Goal: Task Accomplishment & Management: Complete application form

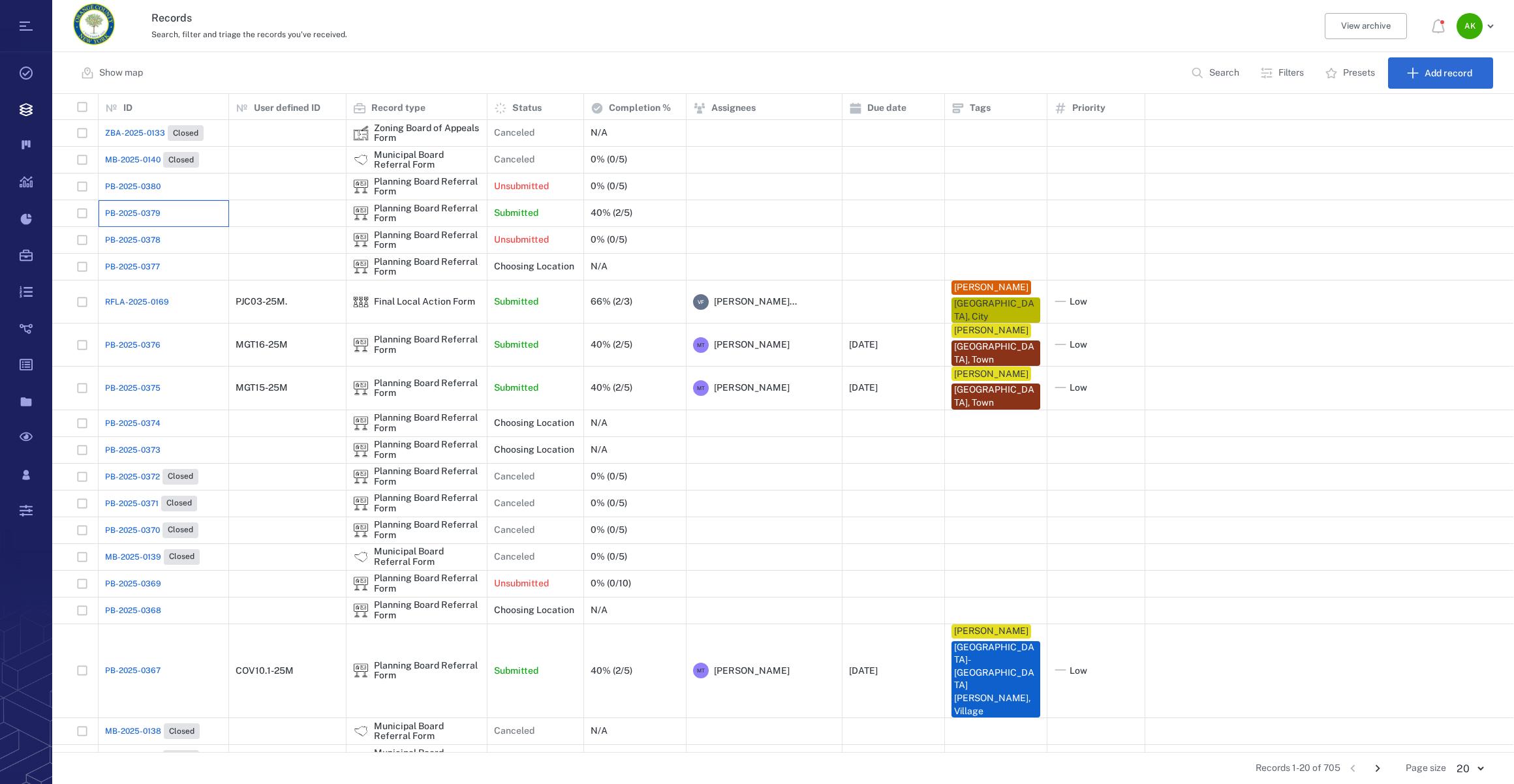
click at [142, 202] on div "PB-2025-0379" at bounding box center [164, 213] width 117 height 26
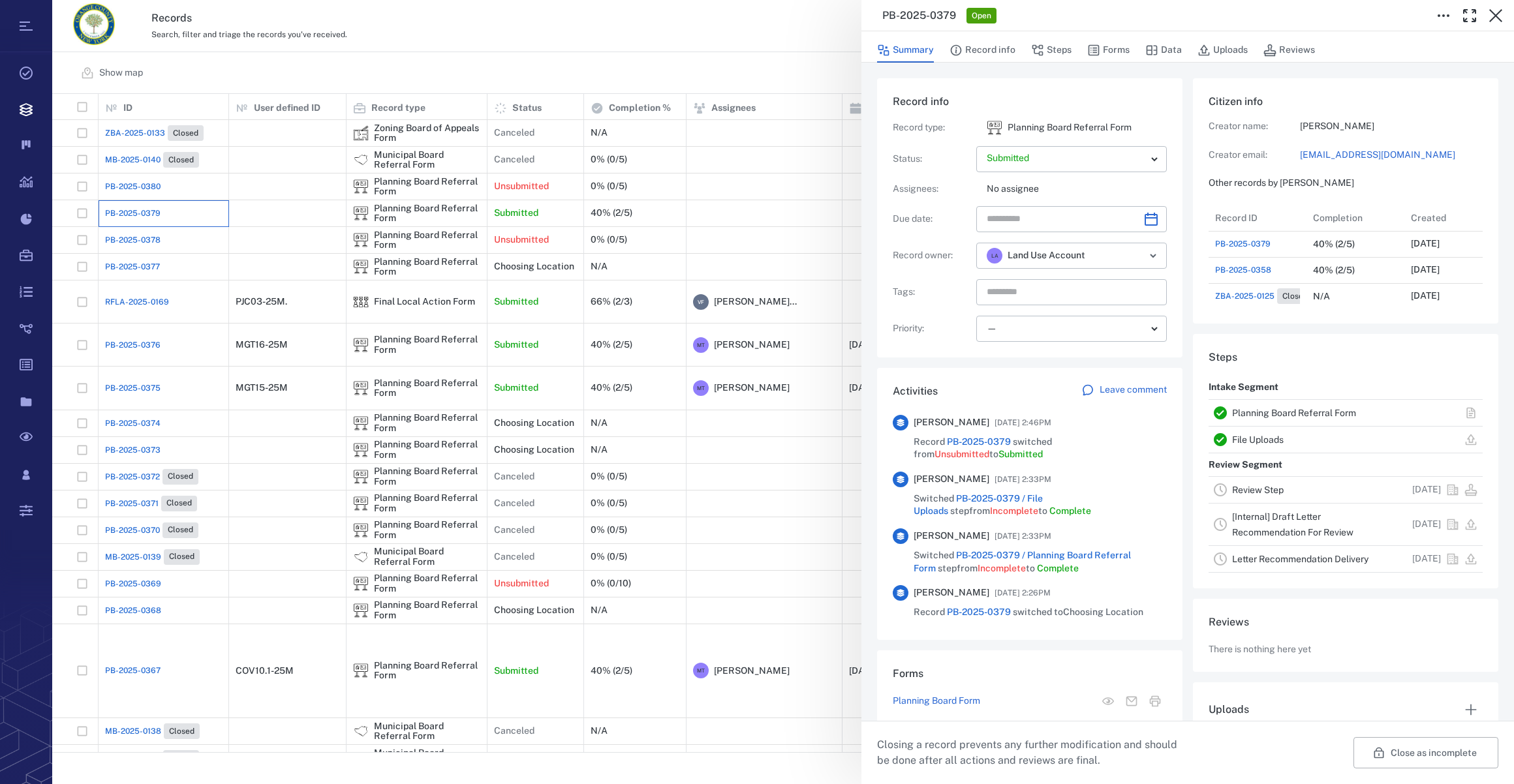
scroll to position [10, 9]
click at [1062, 54] on button "Steps" at bounding box center [1051, 50] width 41 height 25
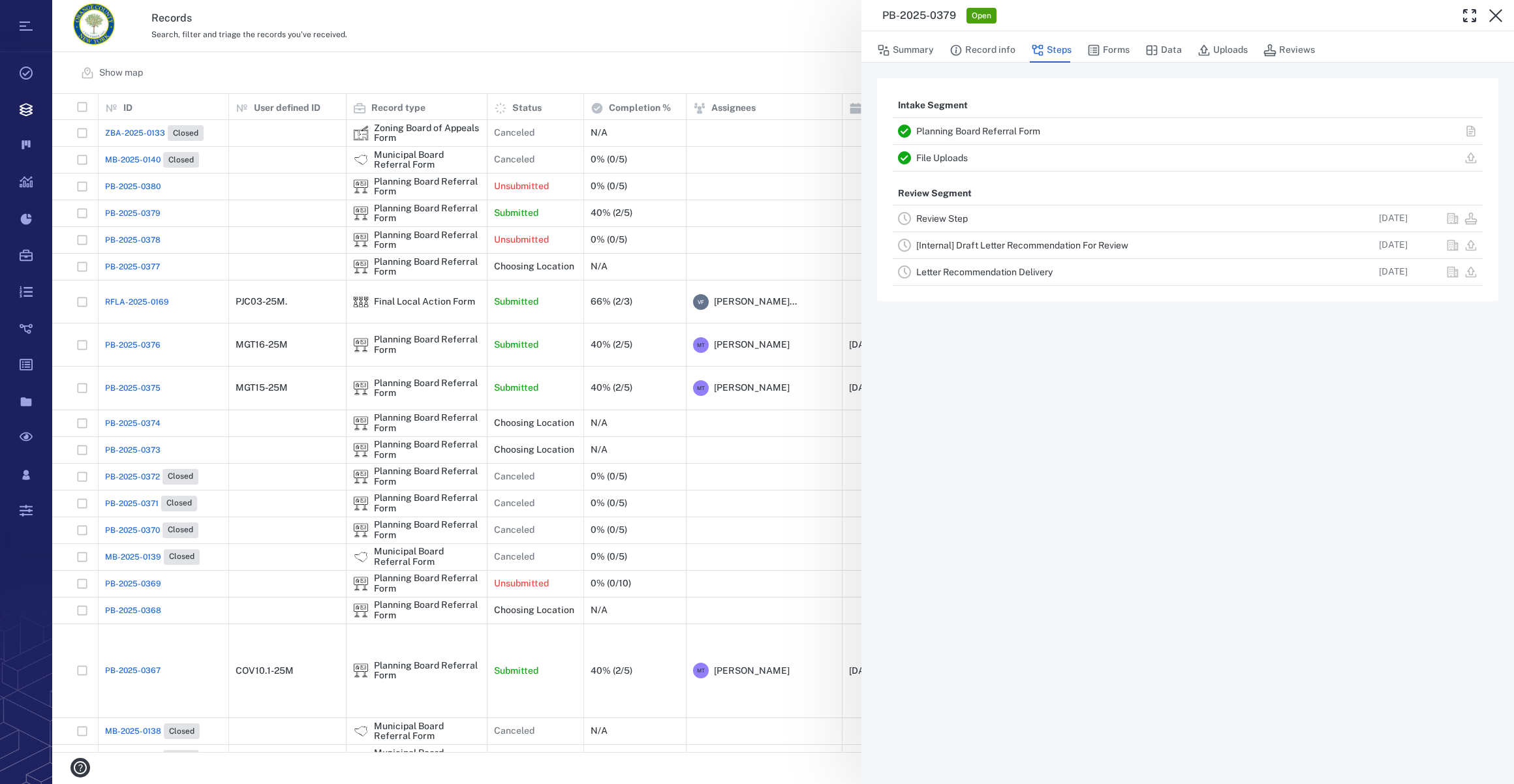
click at [720, 45] on div "PB-2025-0379 Open Summary Record info Steps Forms Data Uploads Reviews Intake S…" at bounding box center [783, 392] width 1461 height 784
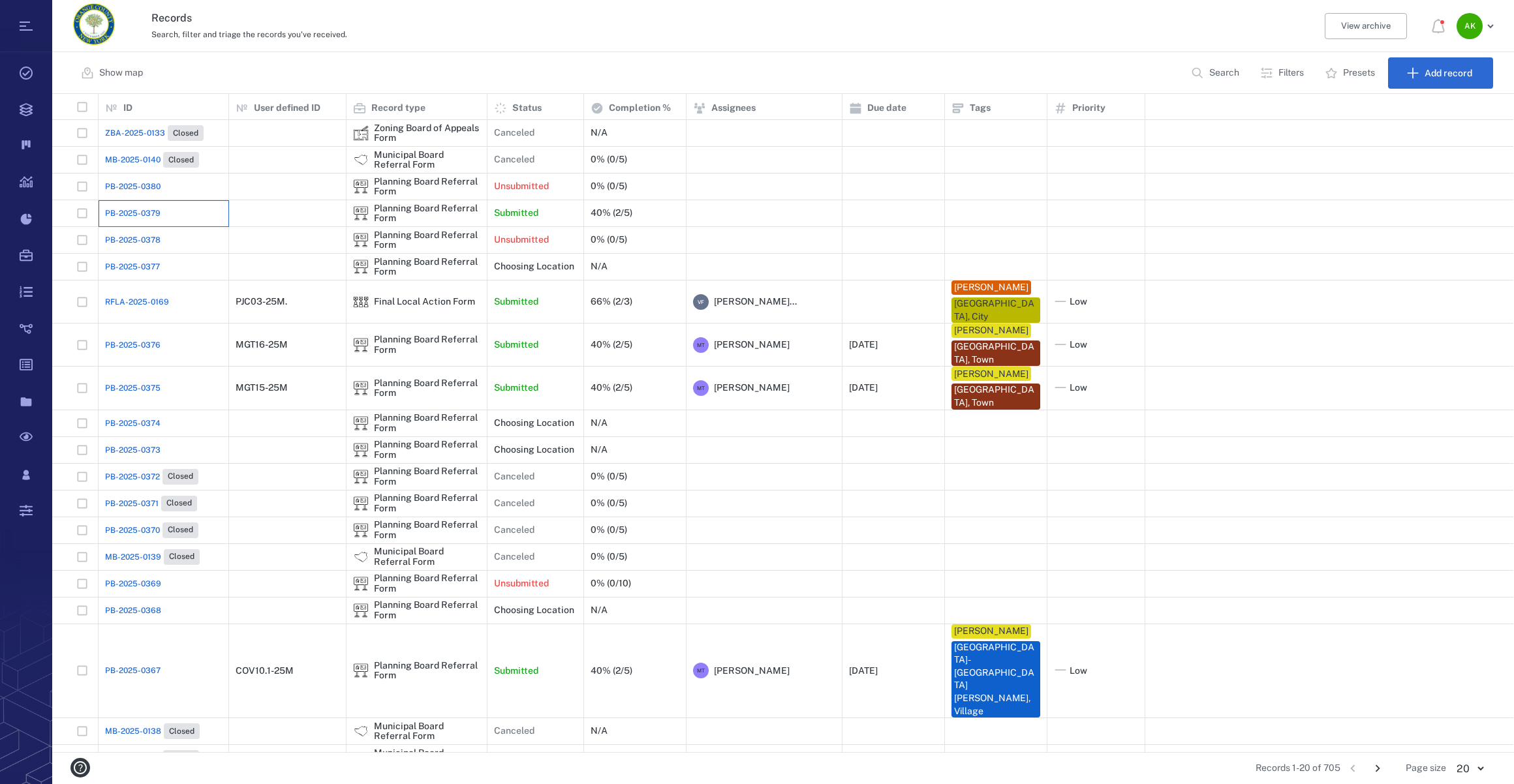
scroll to position [649, 1452]
click at [125, 214] on span "PB-2025-0379" at bounding box center [133, 213] width 55 height 11
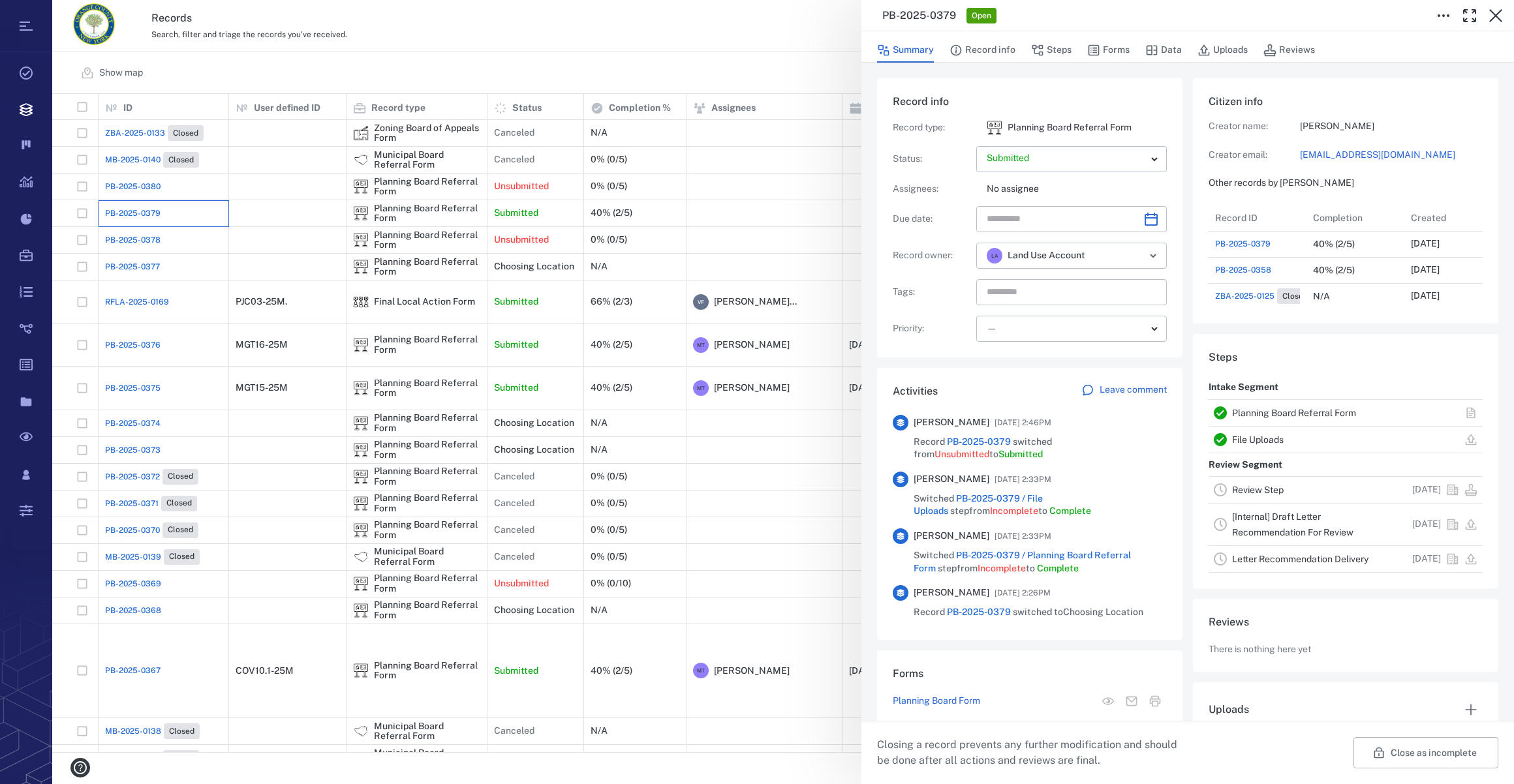
scroll to position [679, 251]
click at [1491, 17] on icon "button" at bounding box center [1495, 15] width 15 height 15
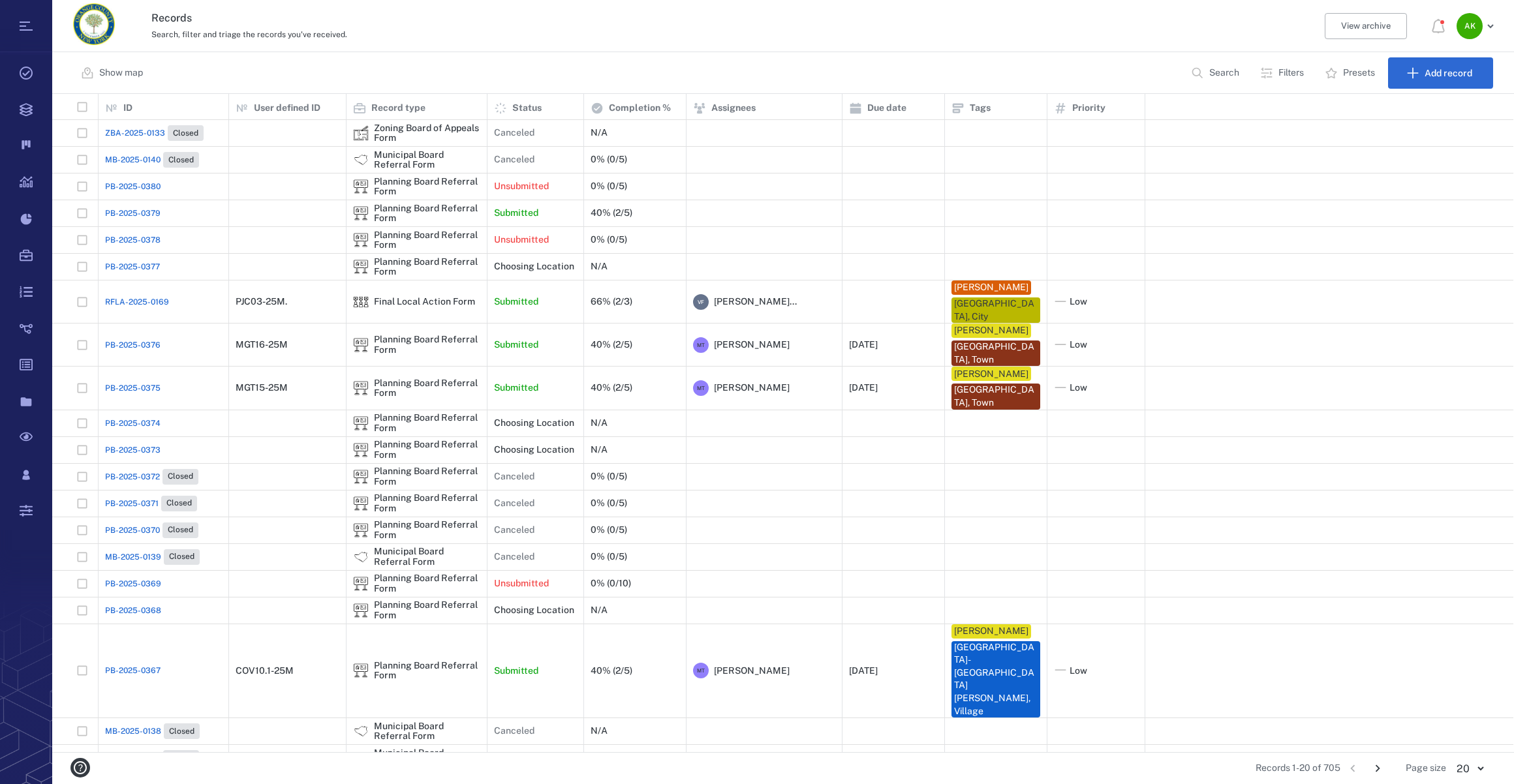
click at [1223, 66] on p "Search" at bounding box center [1224, 73] width 30 height 13
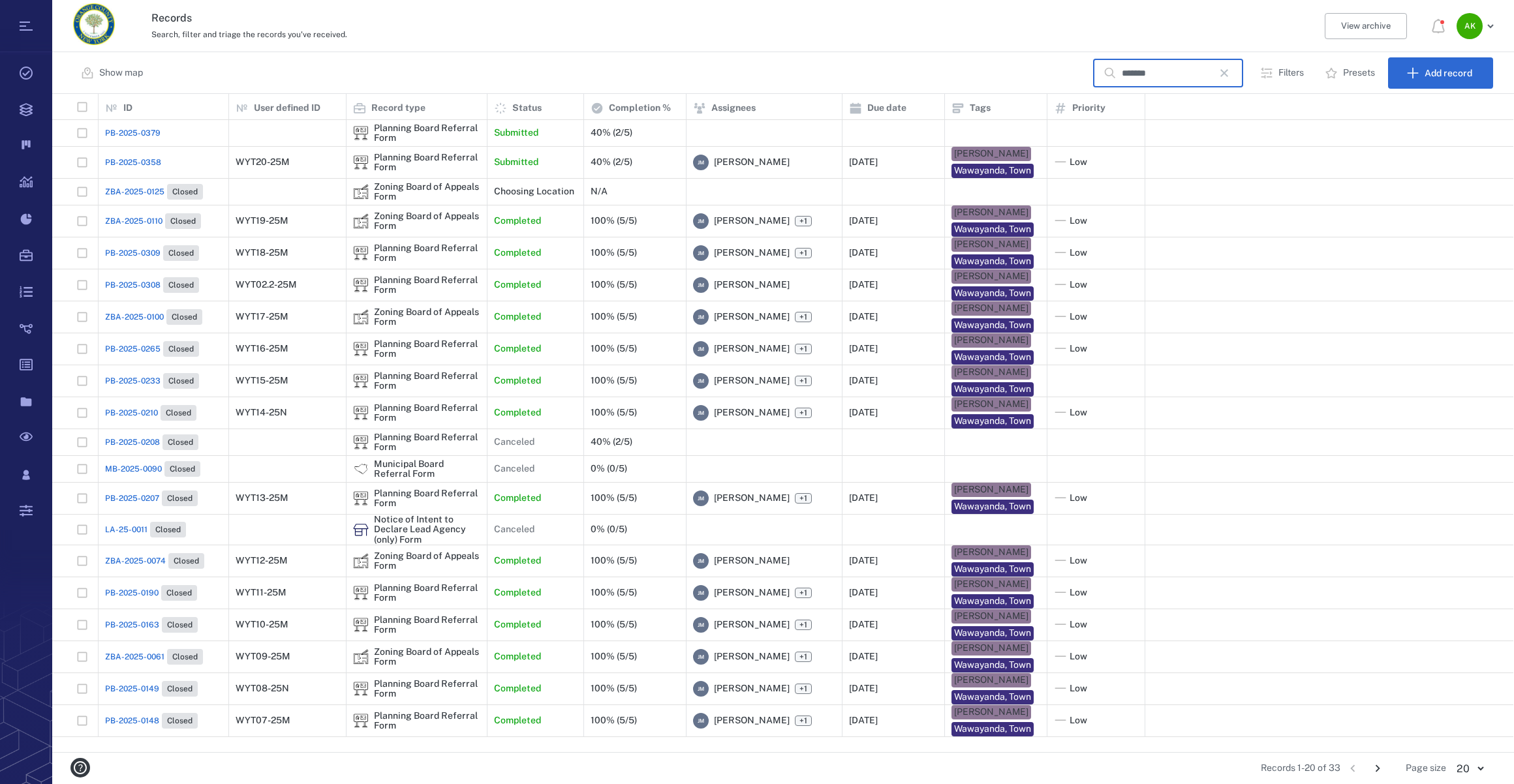
type input "*******"
click at [127, 129] on span "PB-2025-0379" at bounding box center [133, 133] width 55 height 11
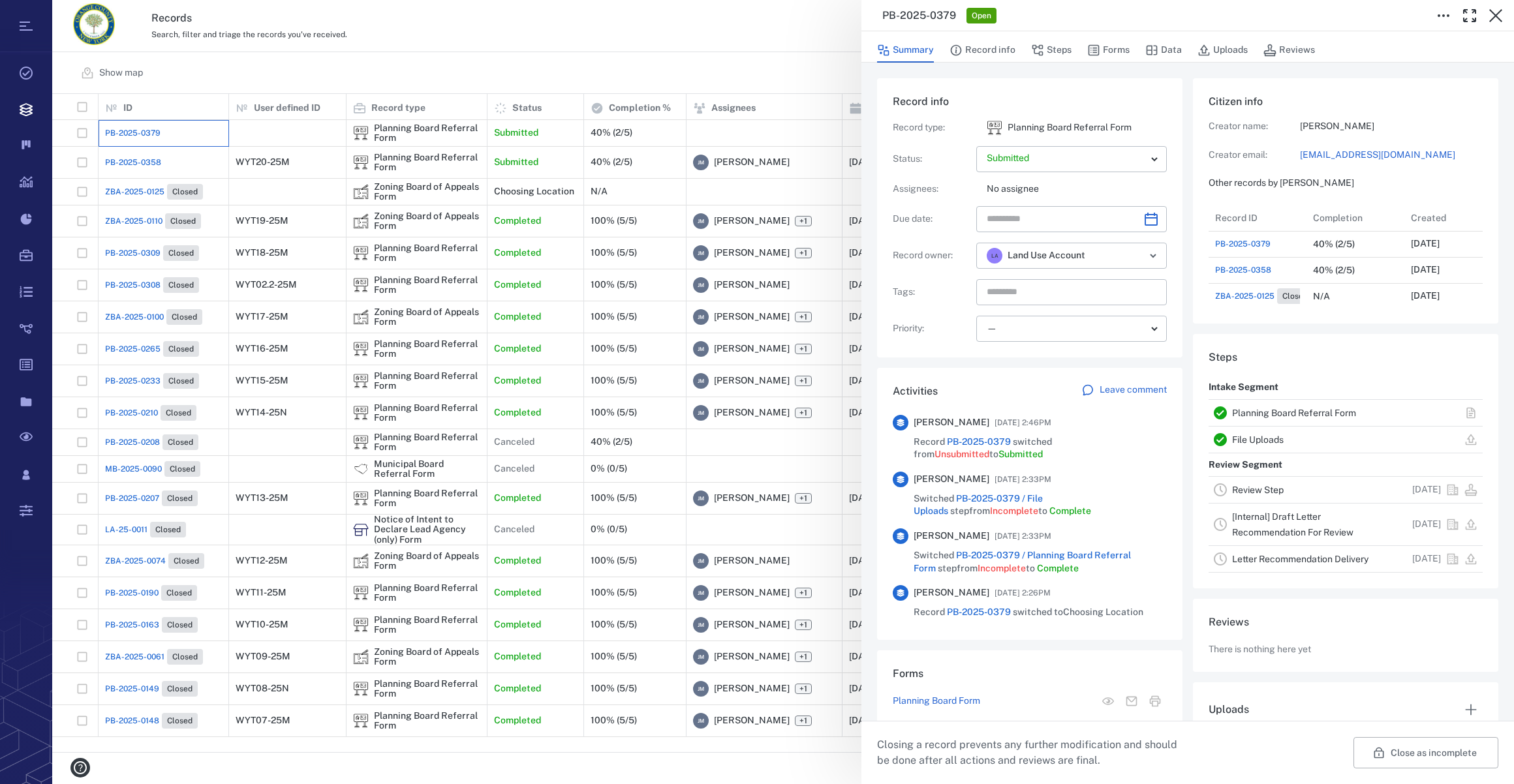
scroll to position [679, 251]
click at [1145, 223] on icon "Choose date" at bounding box center [1151, 219] width 15 height 15
click at [1167, 254] on icon "Next month" at bounding box center [1165, 253] width 5 height 8
click at [1159, 306] on button "1" at bounding box center [1159, 307] width 24 height 24
type input "**********"
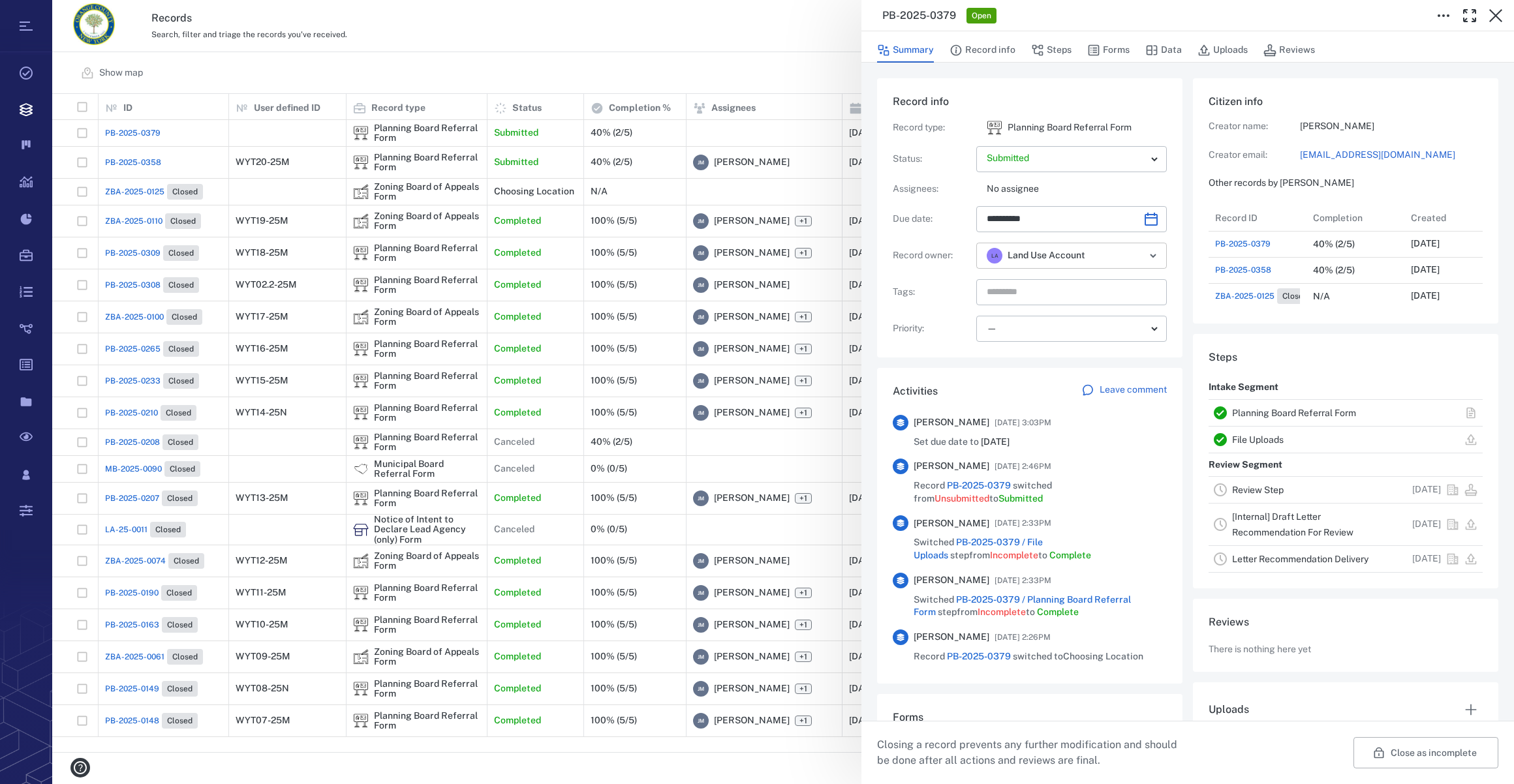
click at [1147, 257] on icon "Open" at bounding box center [1152, 255] width 15 height 15
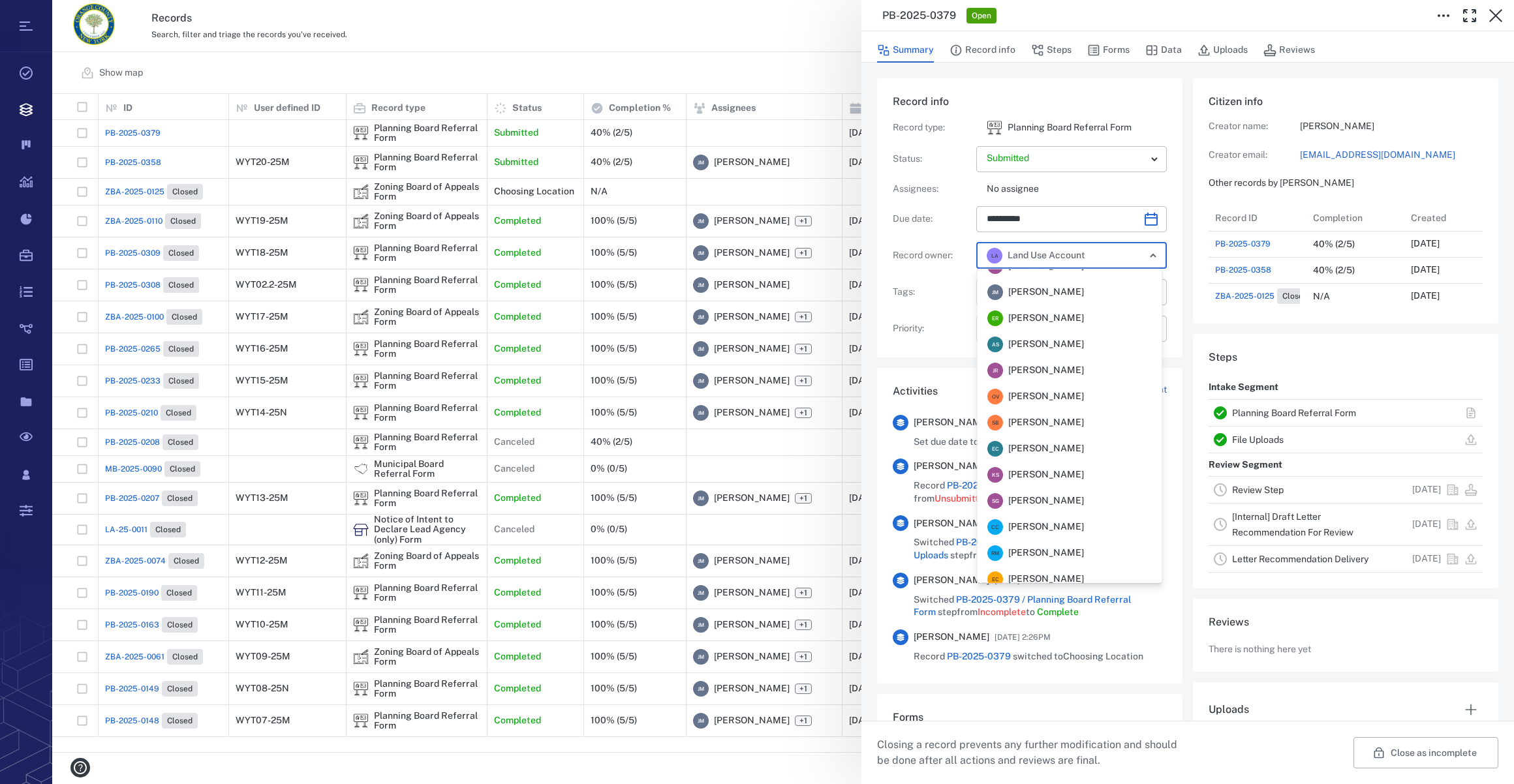
scroll to position [63, 0]
click at [1027, 356] on div "J M Jennifer MacLeod" at bounding box center [1035, 349] width 97 height 15
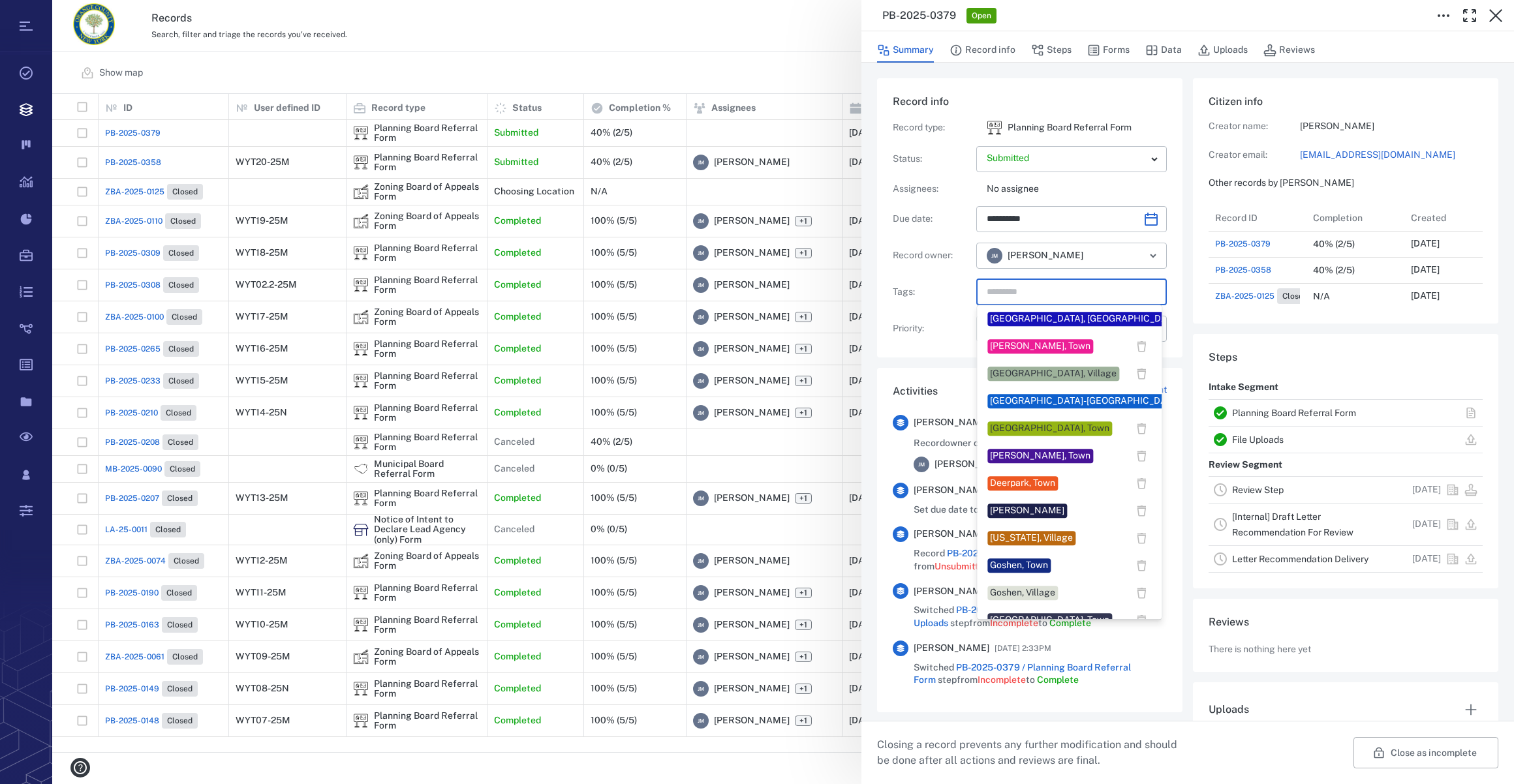
click at [1011, 290] on input "text" at bounding box center [1056, 292] width 142 height 19
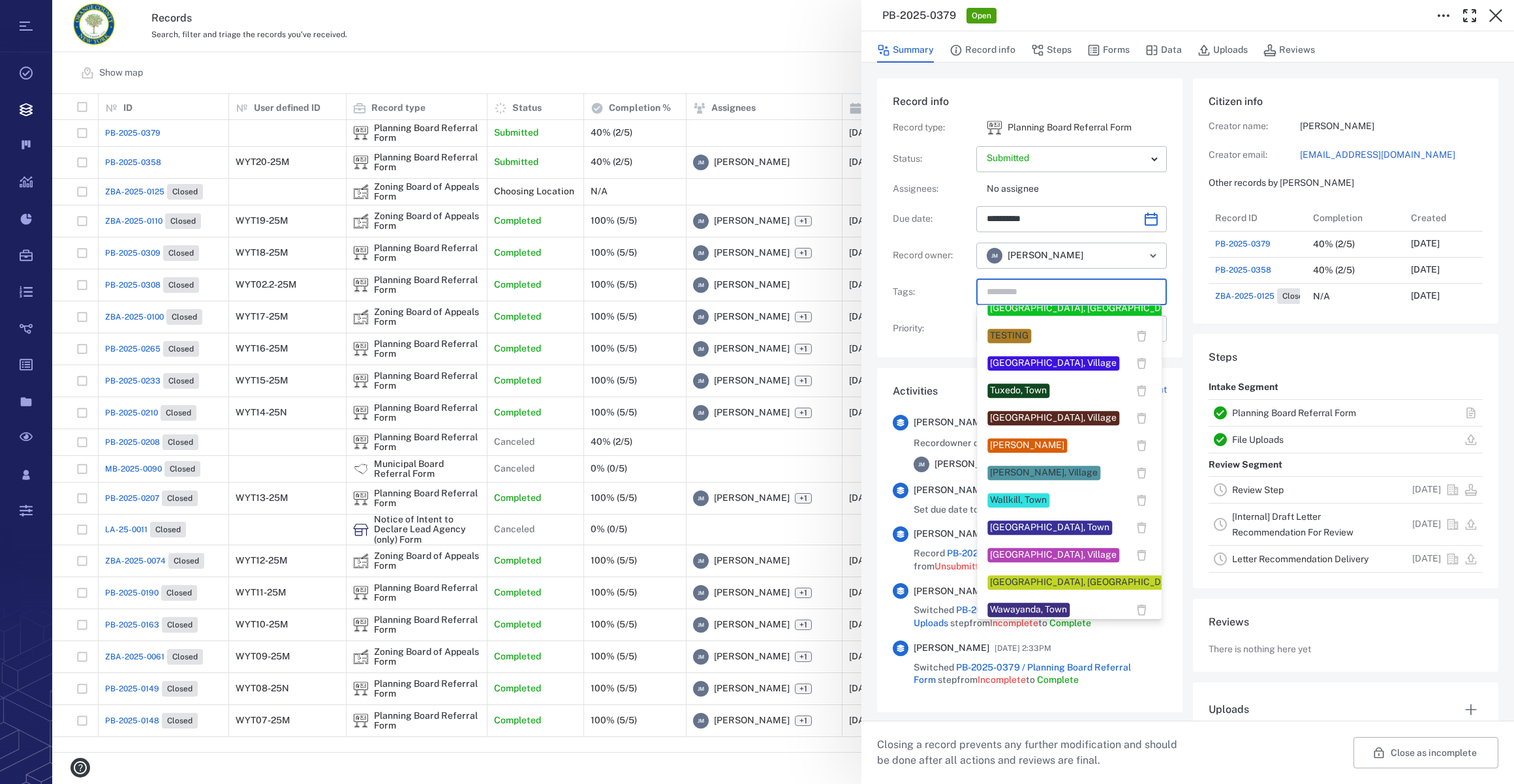
scroll to position [1111, 0]
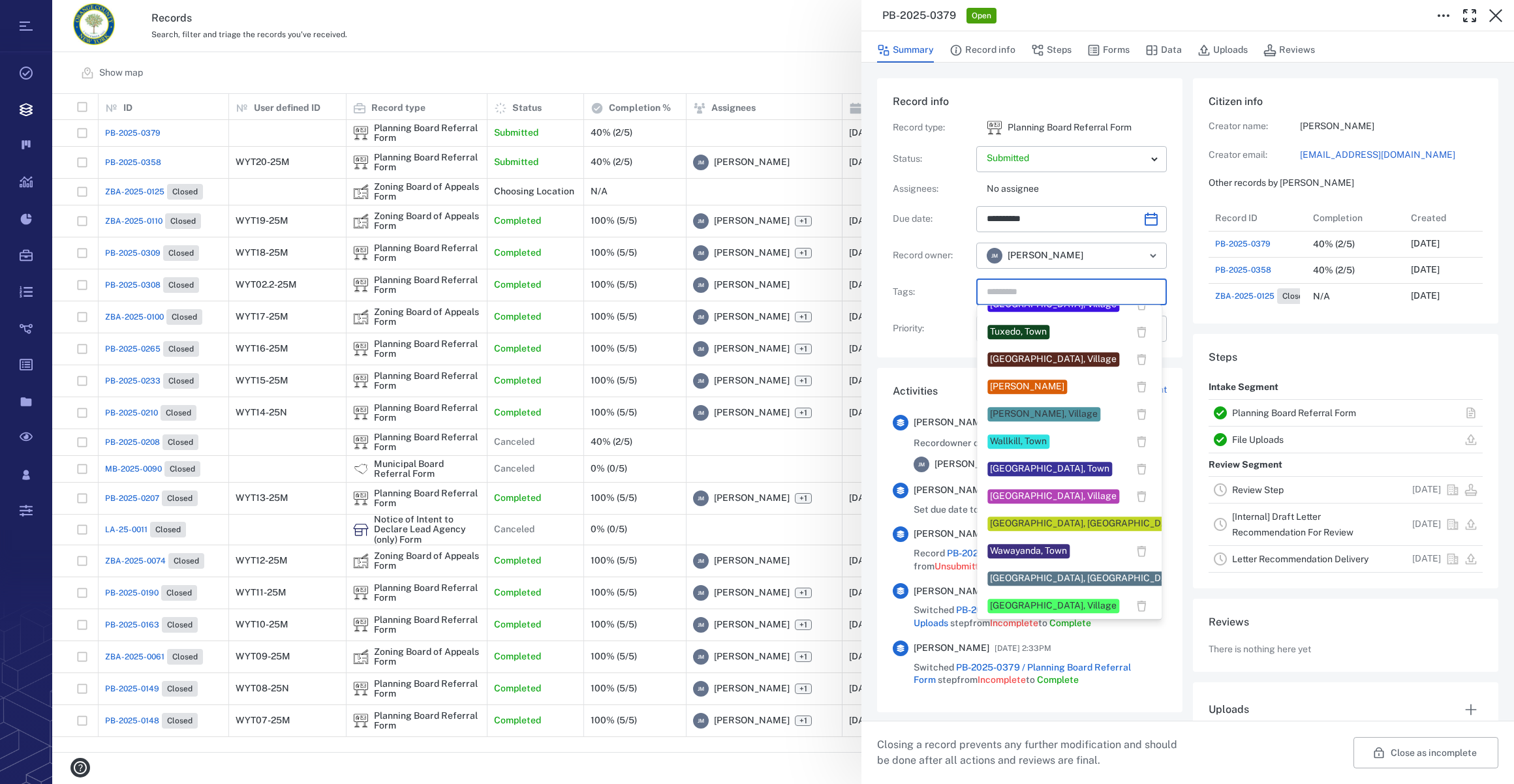
click at [1001, 550] on div "Wawayanda, Town" at bounding box center [1028, 551] width 77 height 13
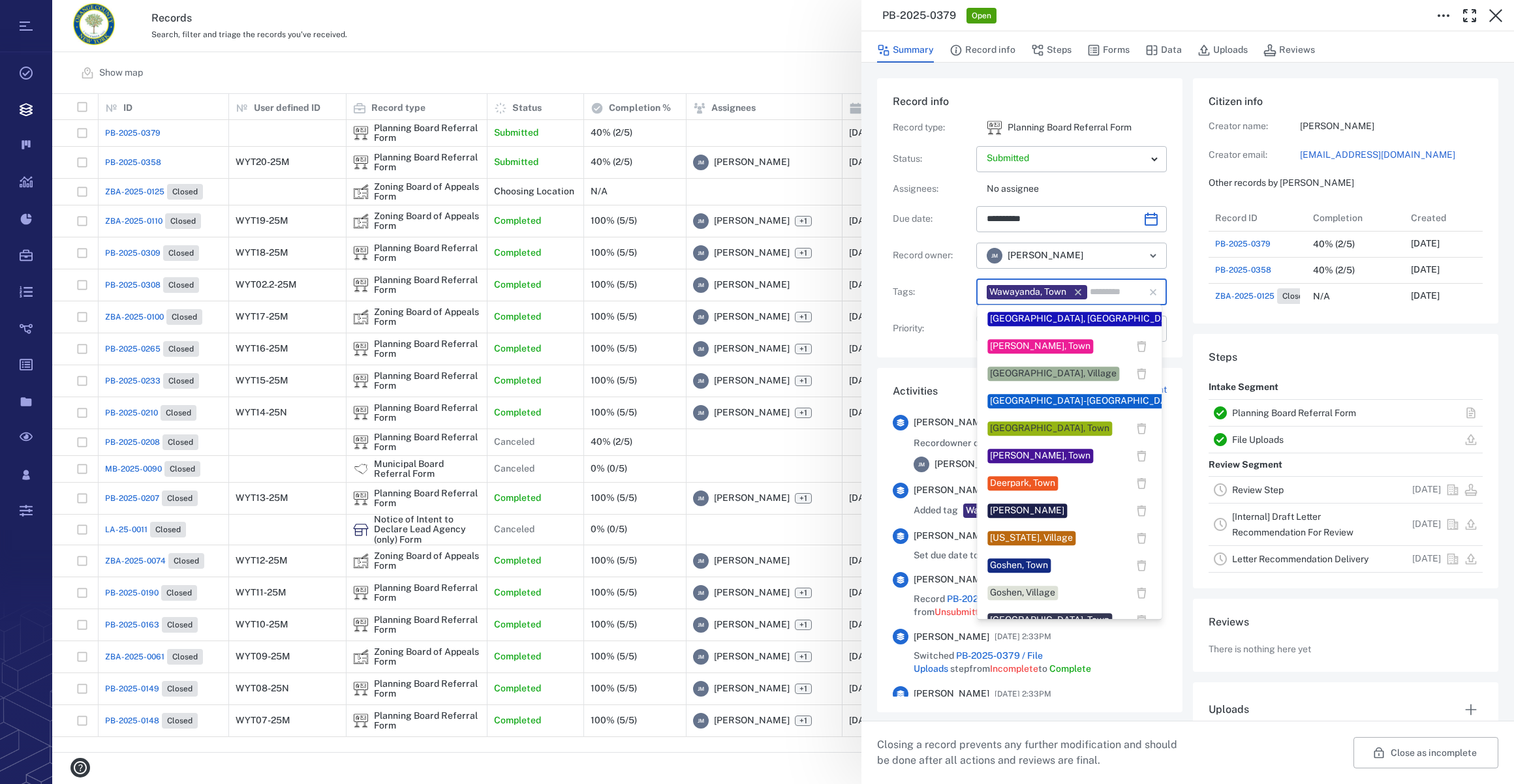
click at [1107, 295] on input "text" at bounding box center [1108, 292] width 39 height 19
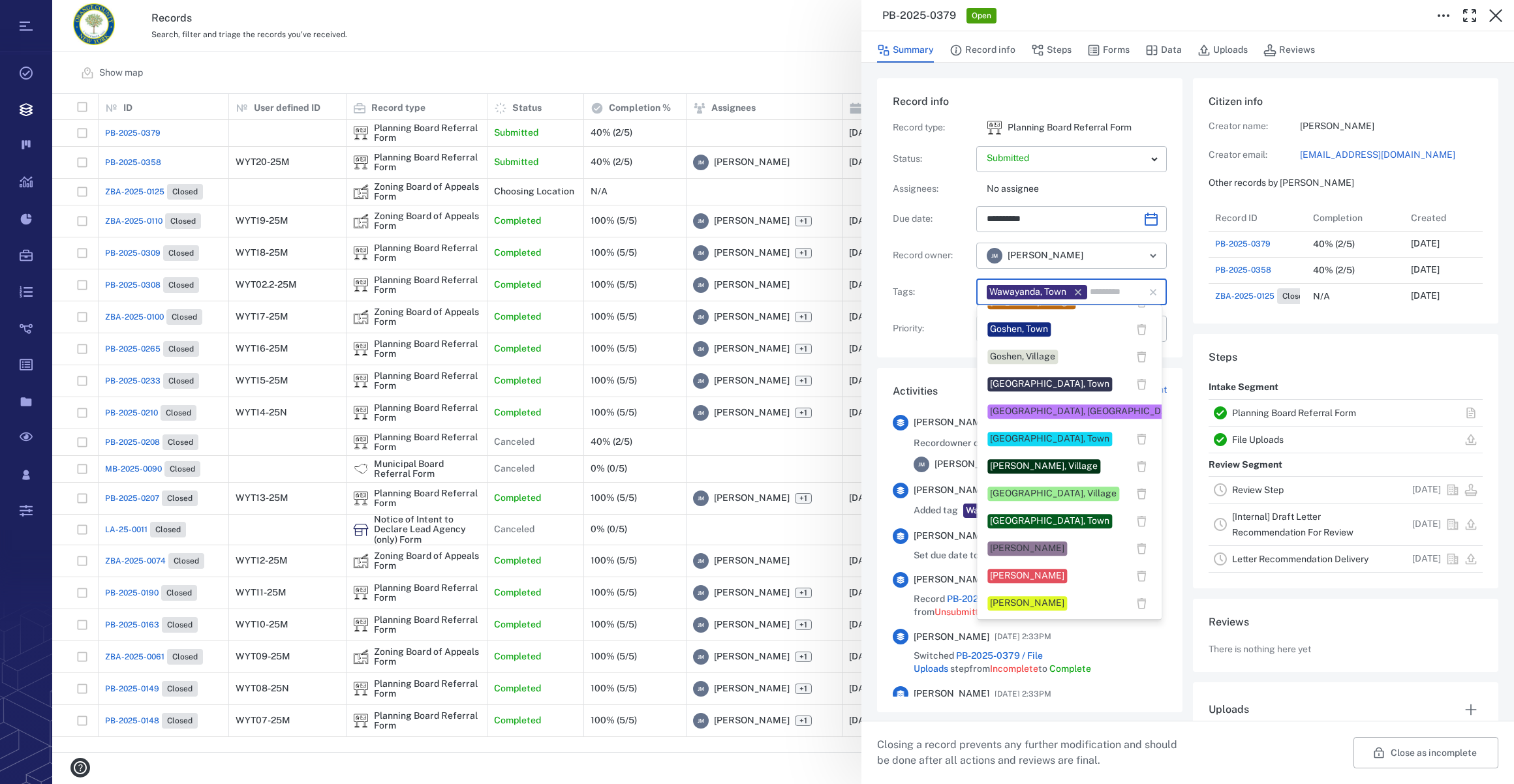
scroll to position [237, 0]
click at [1037, 546] on div "Jennifer MacLeod" at bounding box center [1027, 548] width 75 height 13
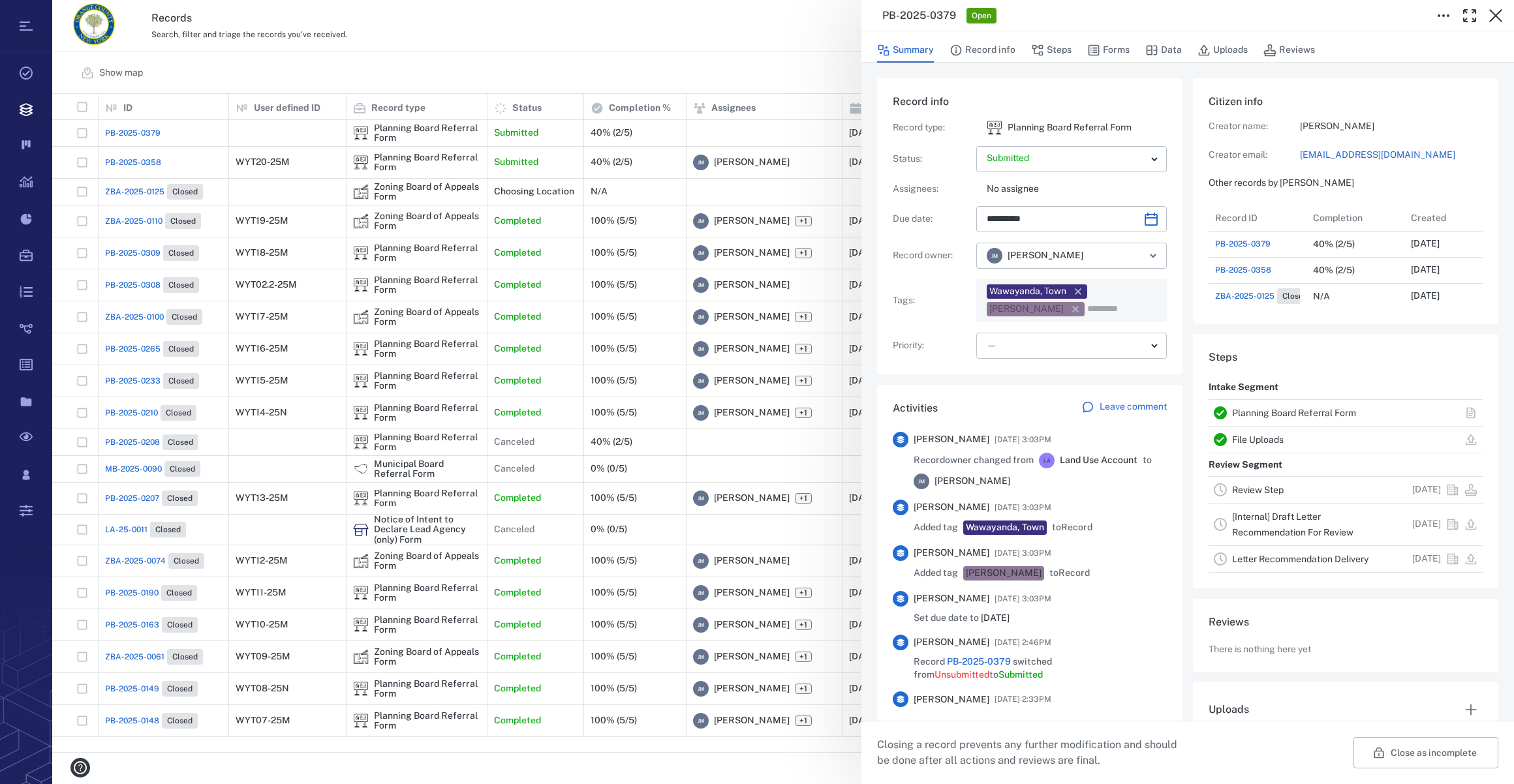
click at [1024, 342] on body "Tasks Records Boards Dashboard Reports Record types Guide steps Rules Form buil…" at bounding box center [757, 392] width 1514 height 784
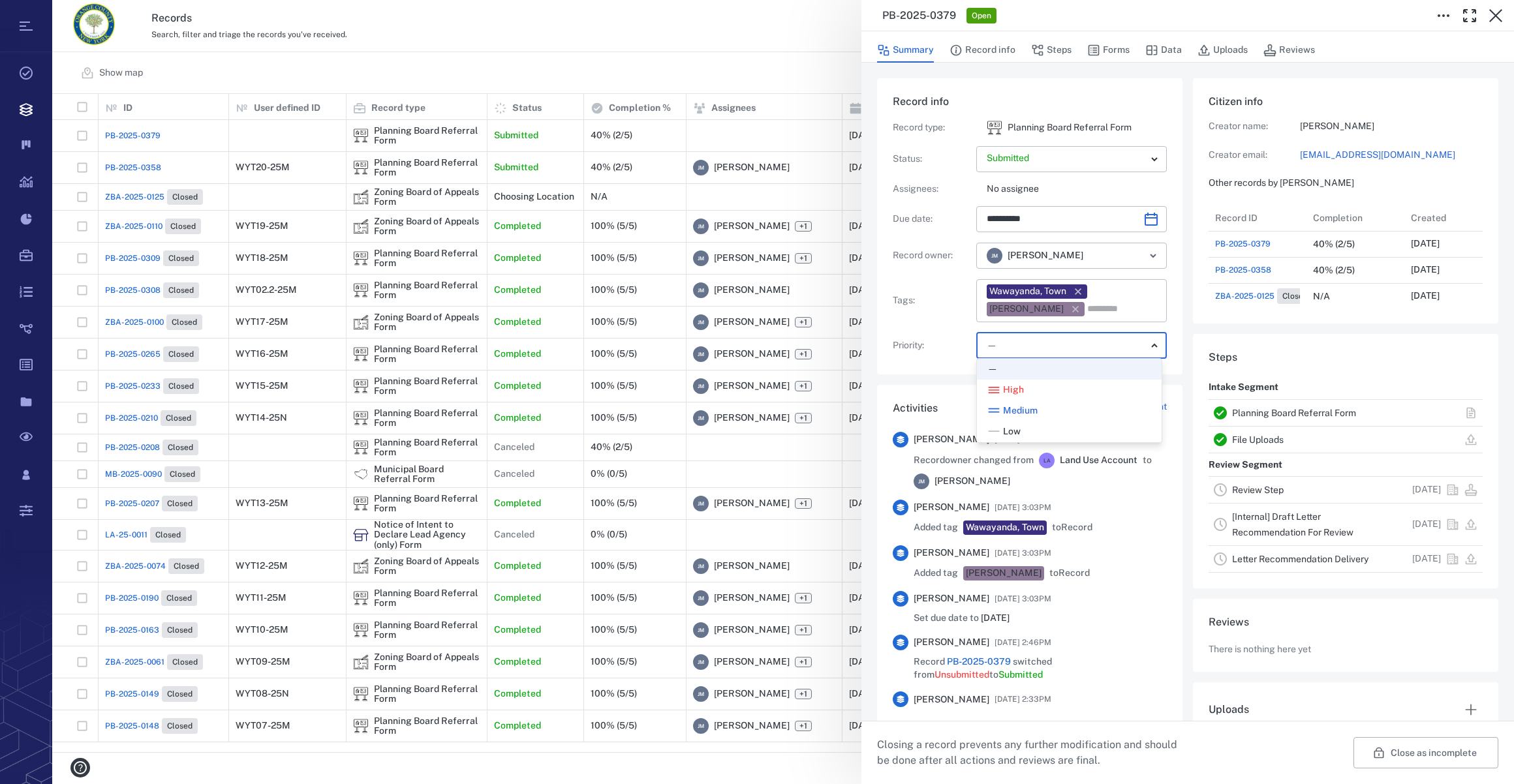
click at [1014, 426] on span "Low" at bounding box center [1012, 432] width 18 height 13
type input "**"
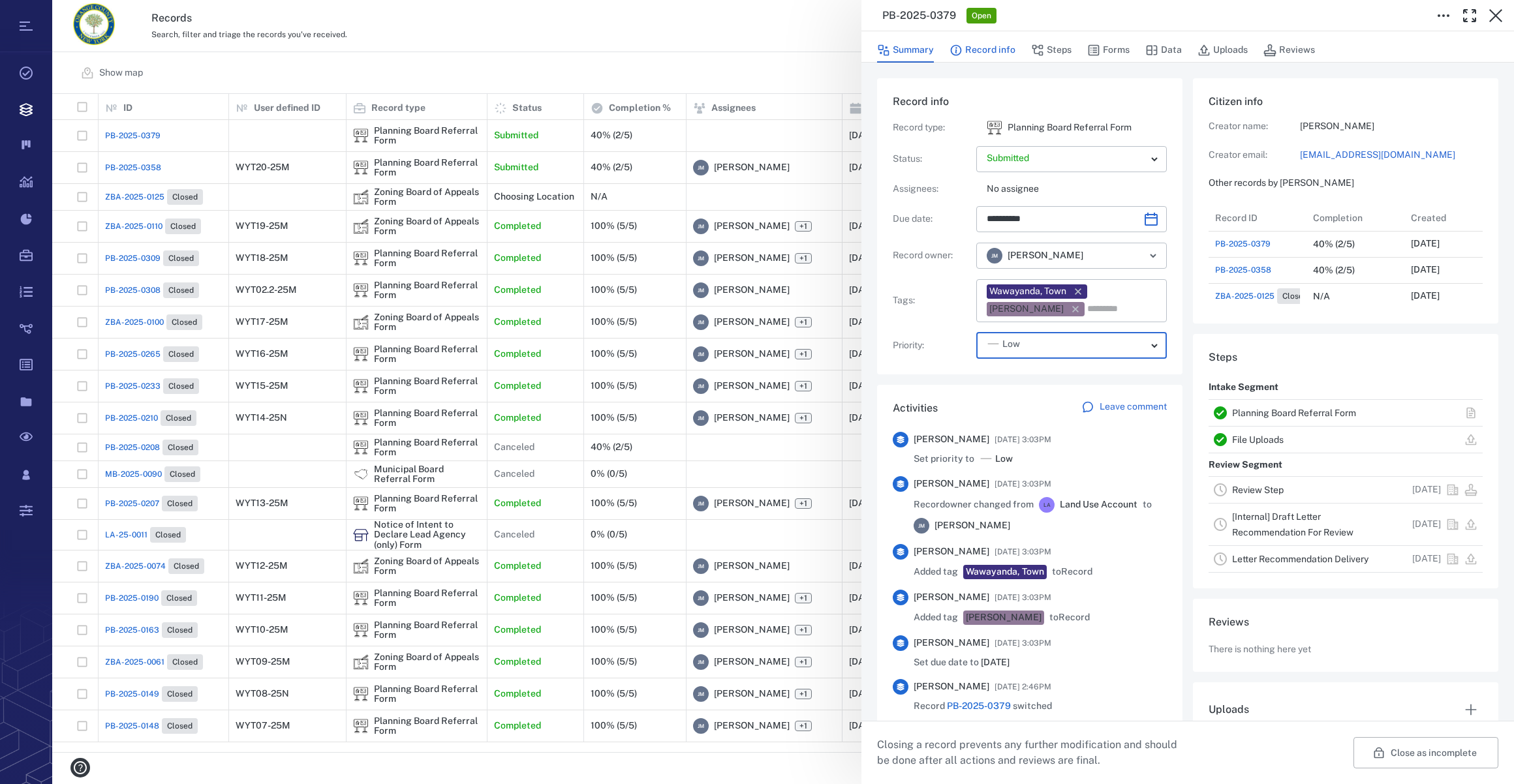
click at [982, 50] on button "Record info" at bounding box center [982, 50] width 66 height 25
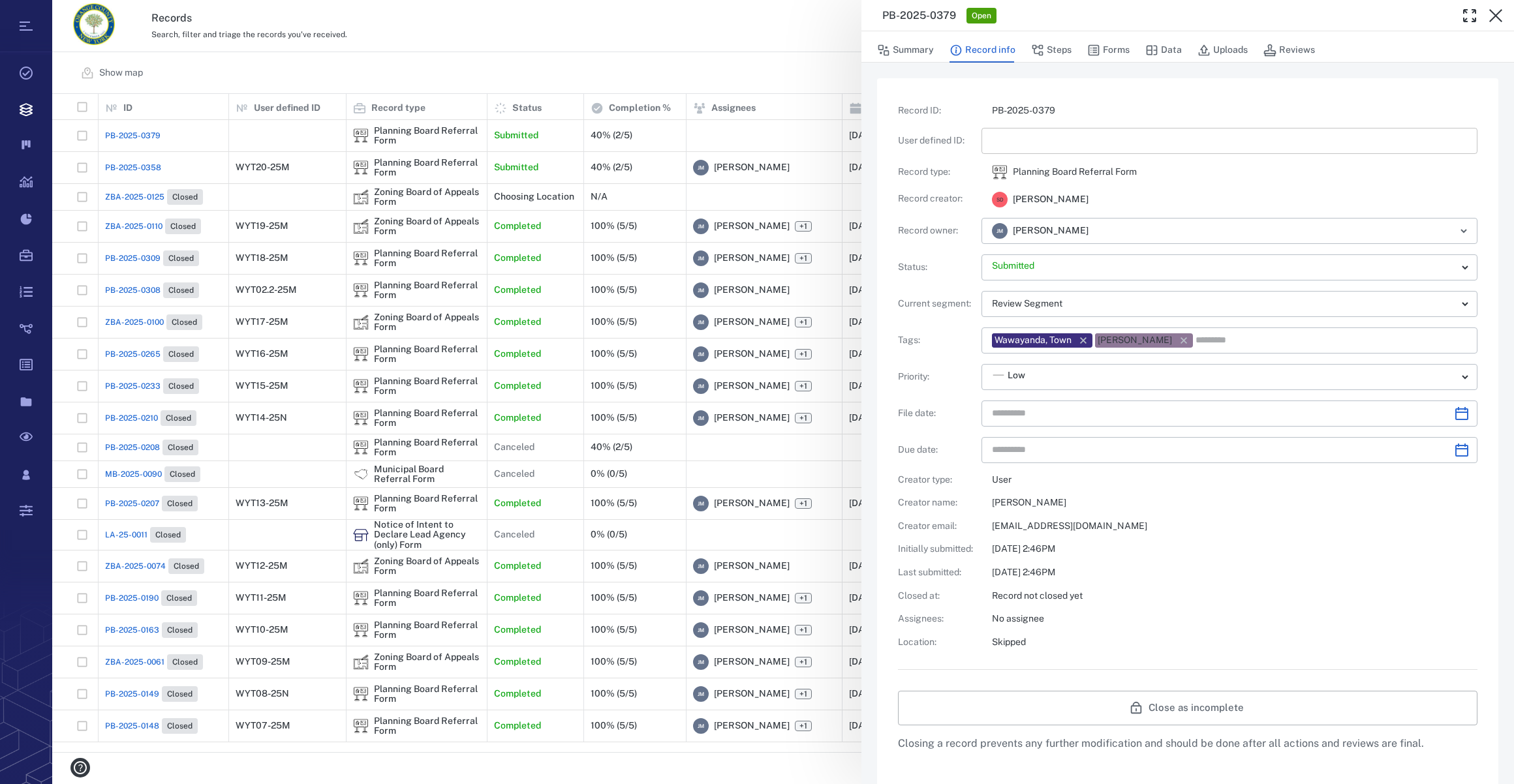
type input "**********"
click at [1005, 143] on input "text" at bounding box center [1229, 141] width 475 height 26
click at [1454, 411] on icon "Choose date" at bounding box center [1461, 413] width 15 height 15
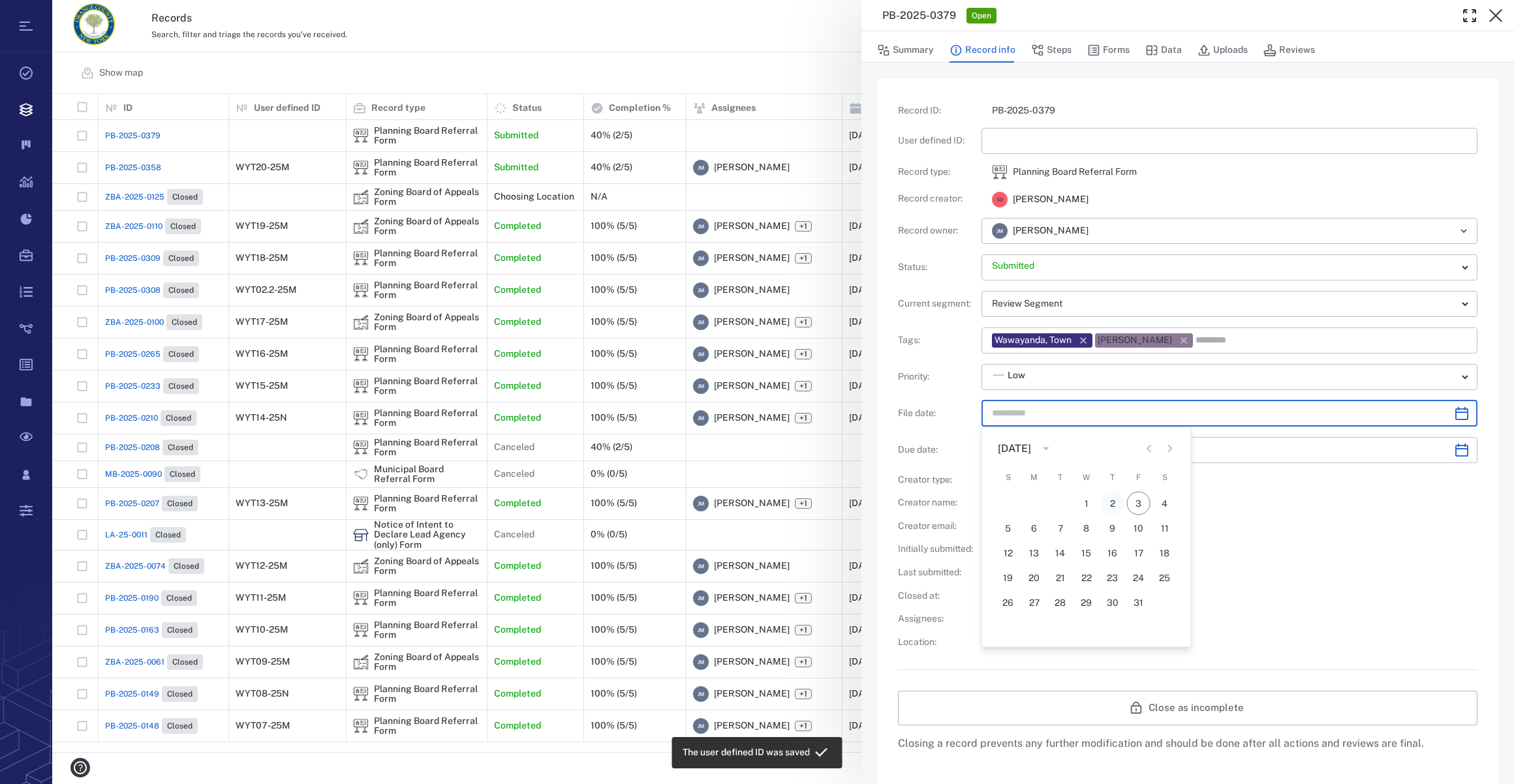
click at [1110, 499] on button "2" at bounding box center [1112, 503] width 24 height 24
type input "**********"
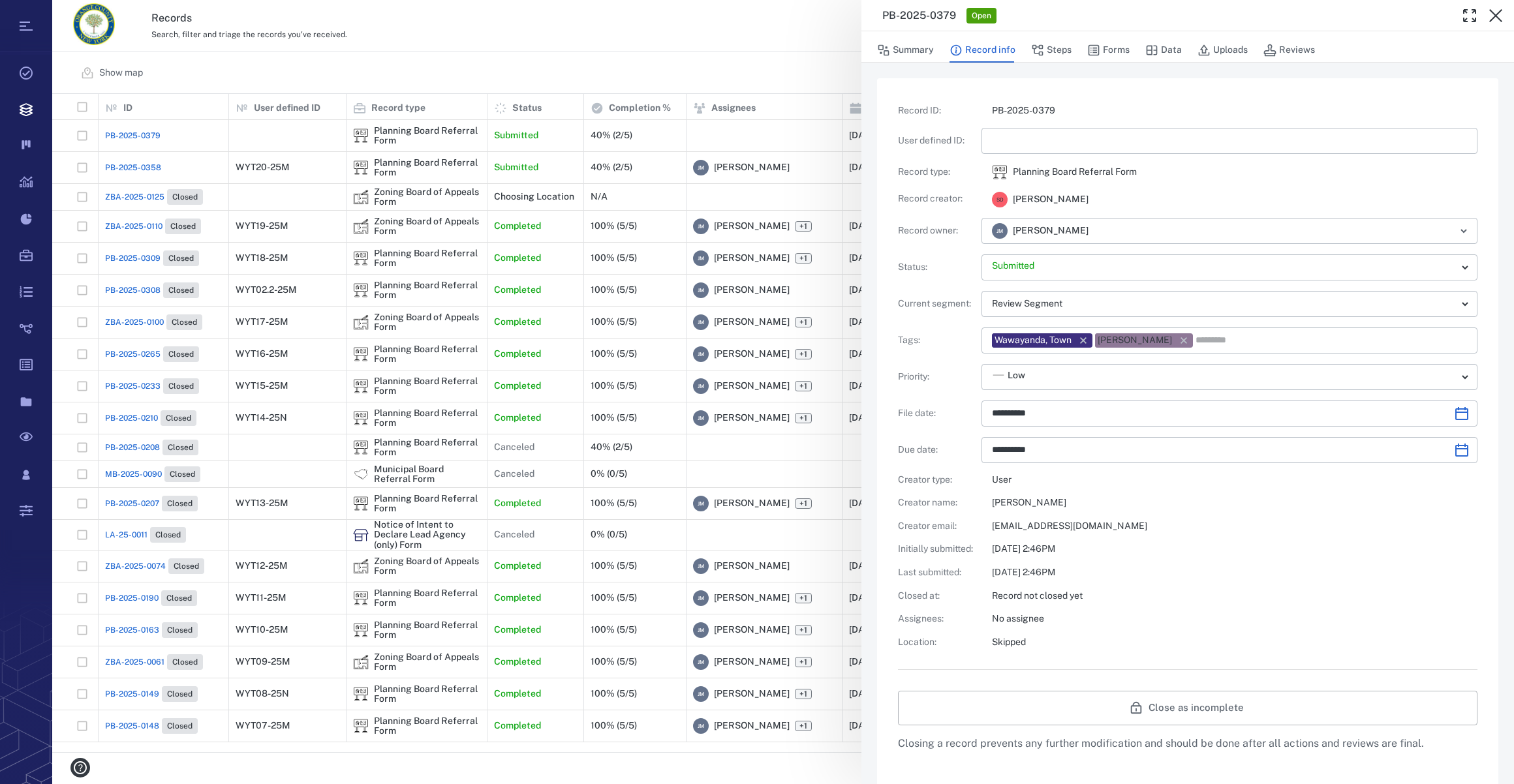
click at [1127, 493] on div "**********" at bounding box center [1187, 376] width 580 height 544
click at [1064, 49] on button "Steps" at bounding box center [1051, 50] width 41 height 25
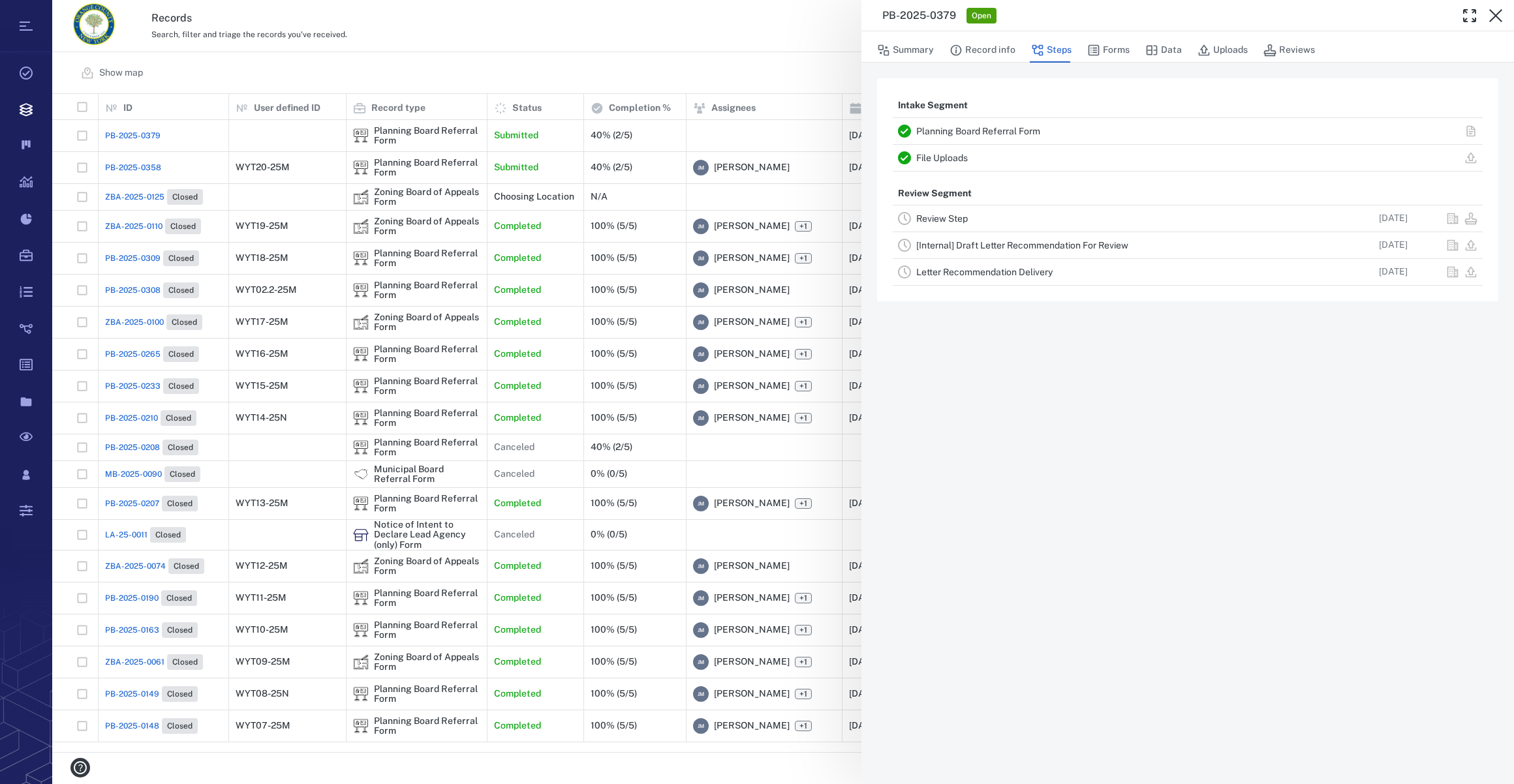
click at [931, 218] on link "Review Step" at bounding box center [942, 218] width 52 height 11
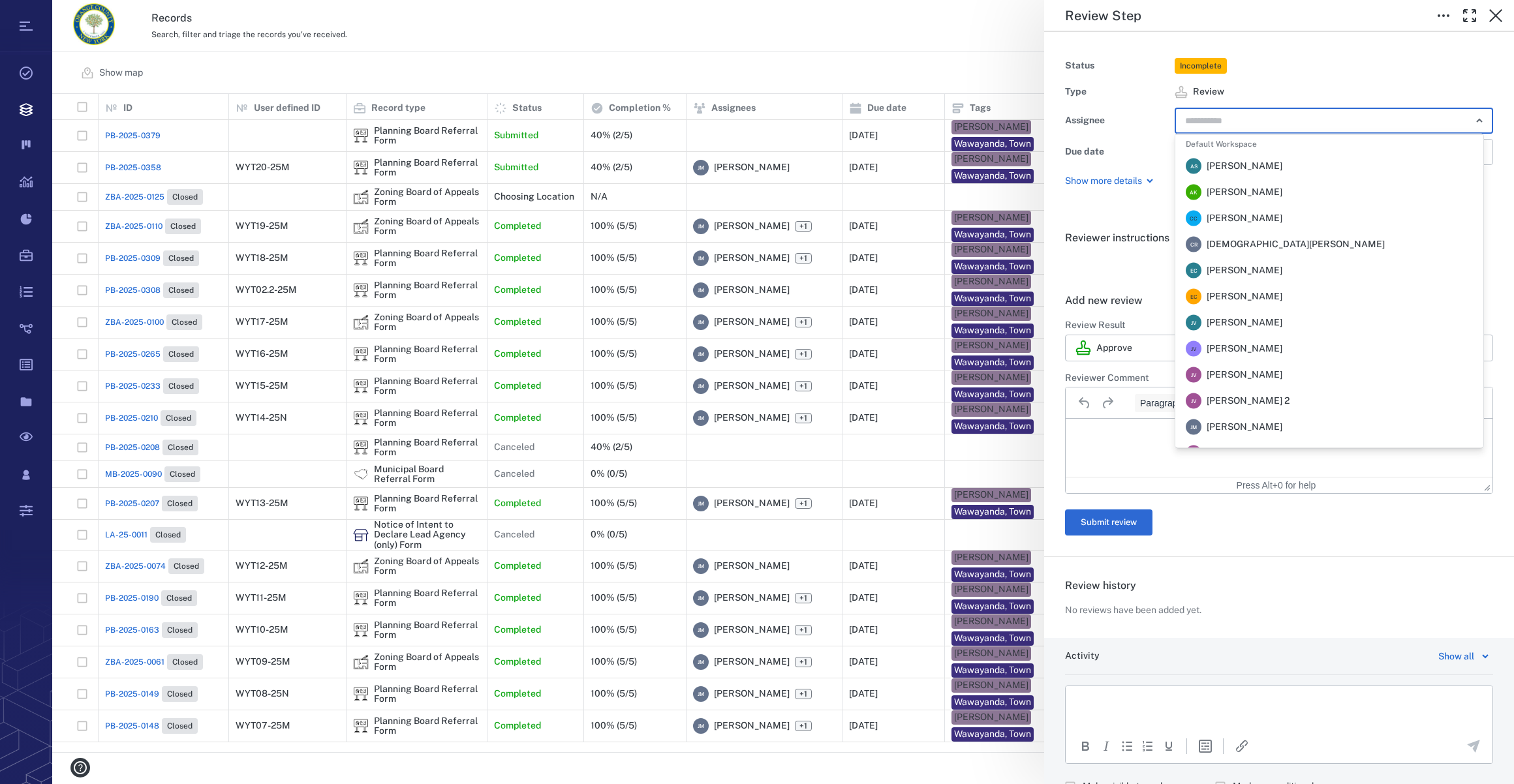
click at [1194, 118] on input "text" at bounding box center [1319, 121] width 270 height 19
click at [1237, 426] on span "Jennifer MacLeod" at bounding box center [1244, 427] width 75 height 13
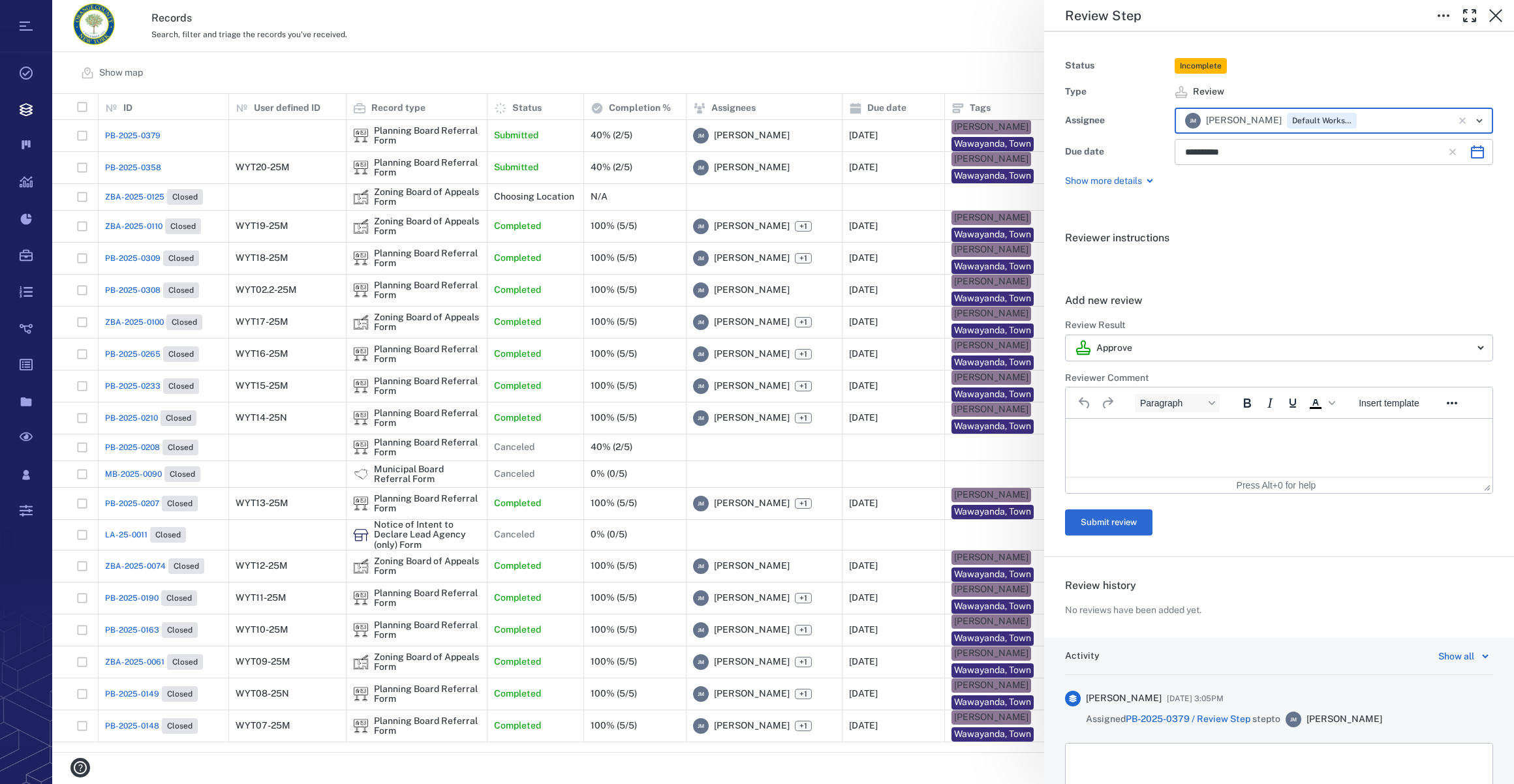
click at [1471, 156] on icon "Choose date, selected date is Nov 17, 2025" at bounding box center [1477, 152] width 15 height 15
click at [1357, 242] on button "1" at bounding box center [1357, 241] width 24 height 24
type input "**********"
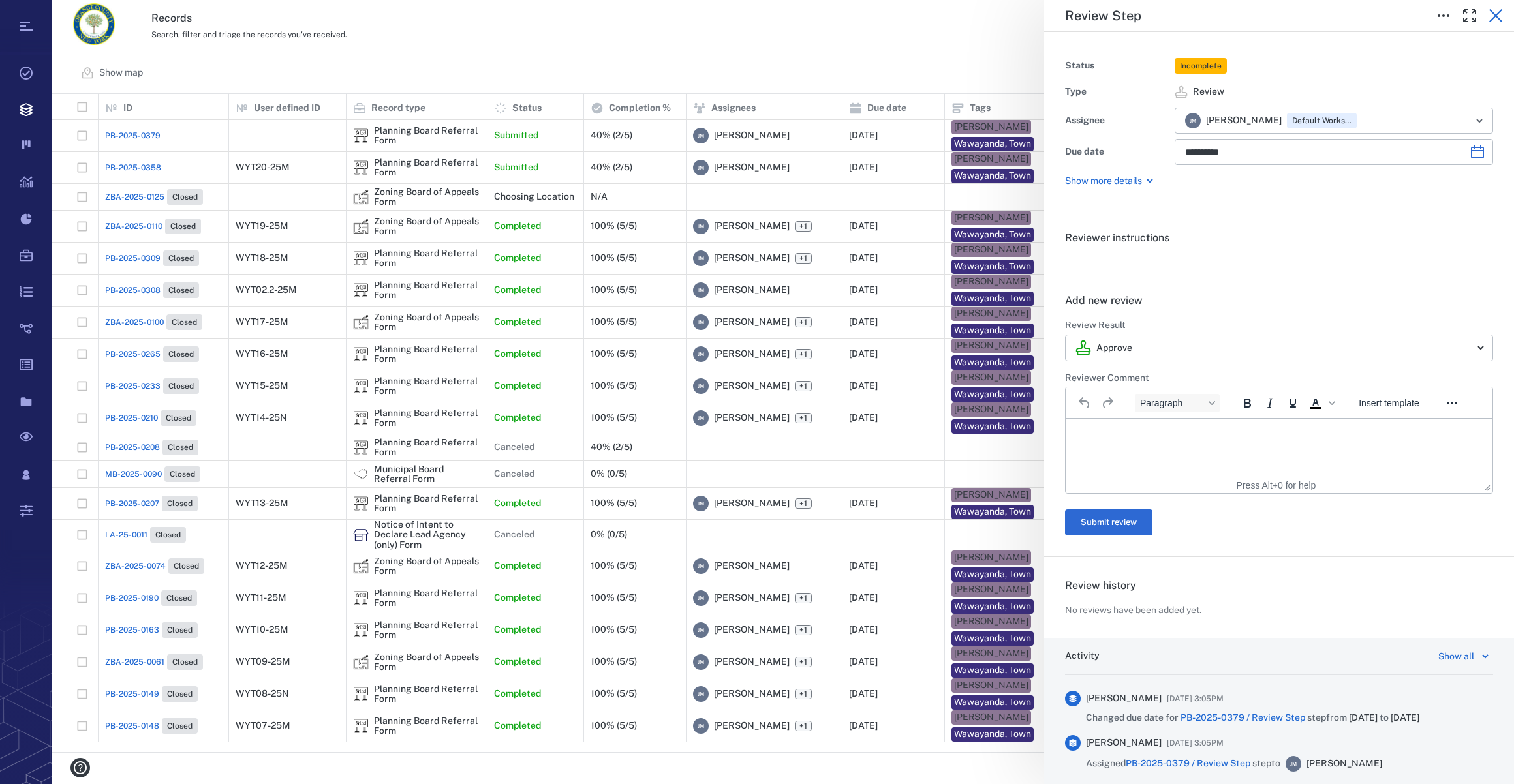
click at [1488, 18] on icon "button" at bounding box center [1495, 15] width 15 height 15
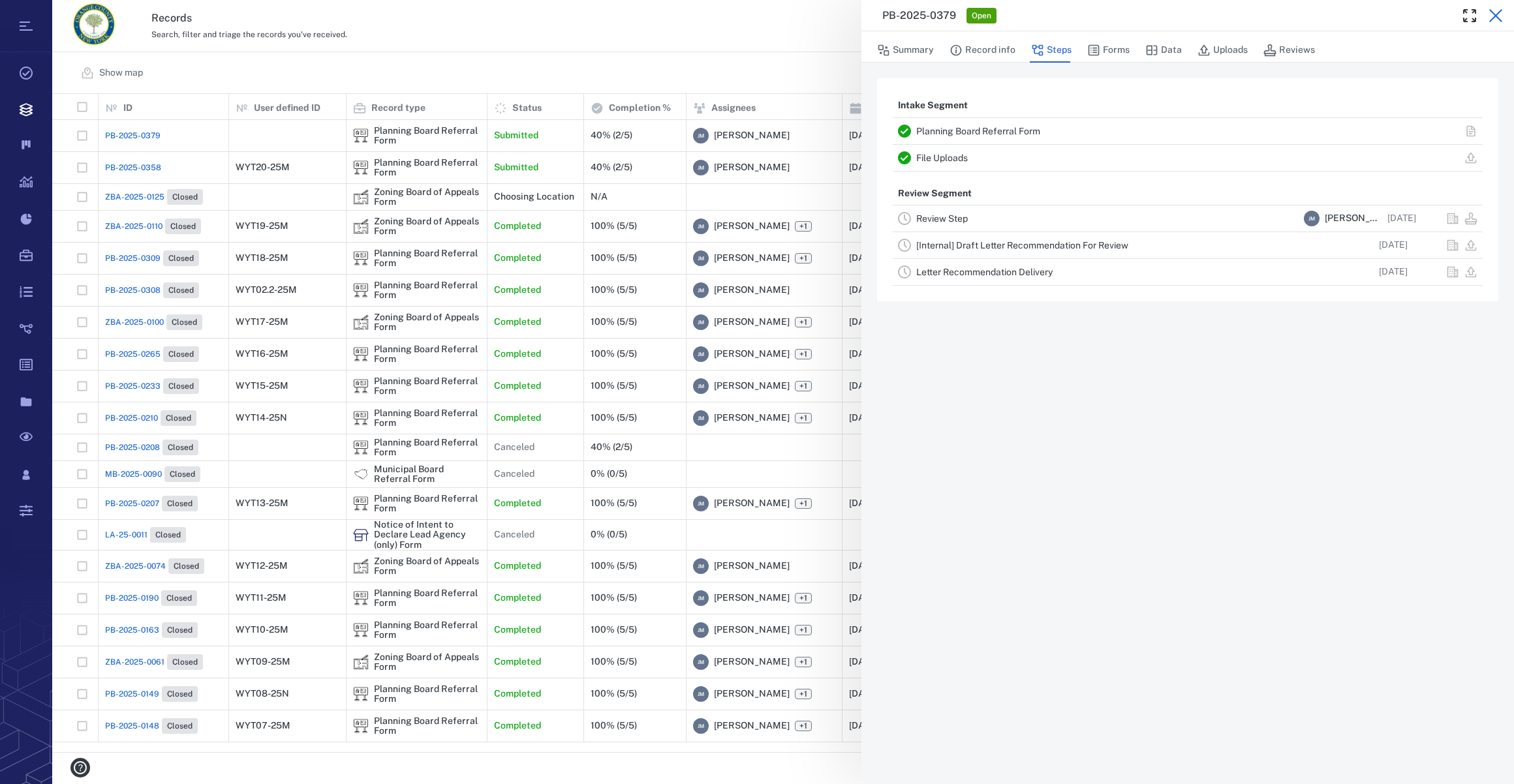
click at [1488, 17] on icon "button" at bounding box center [1495, 15] width 15 height 15
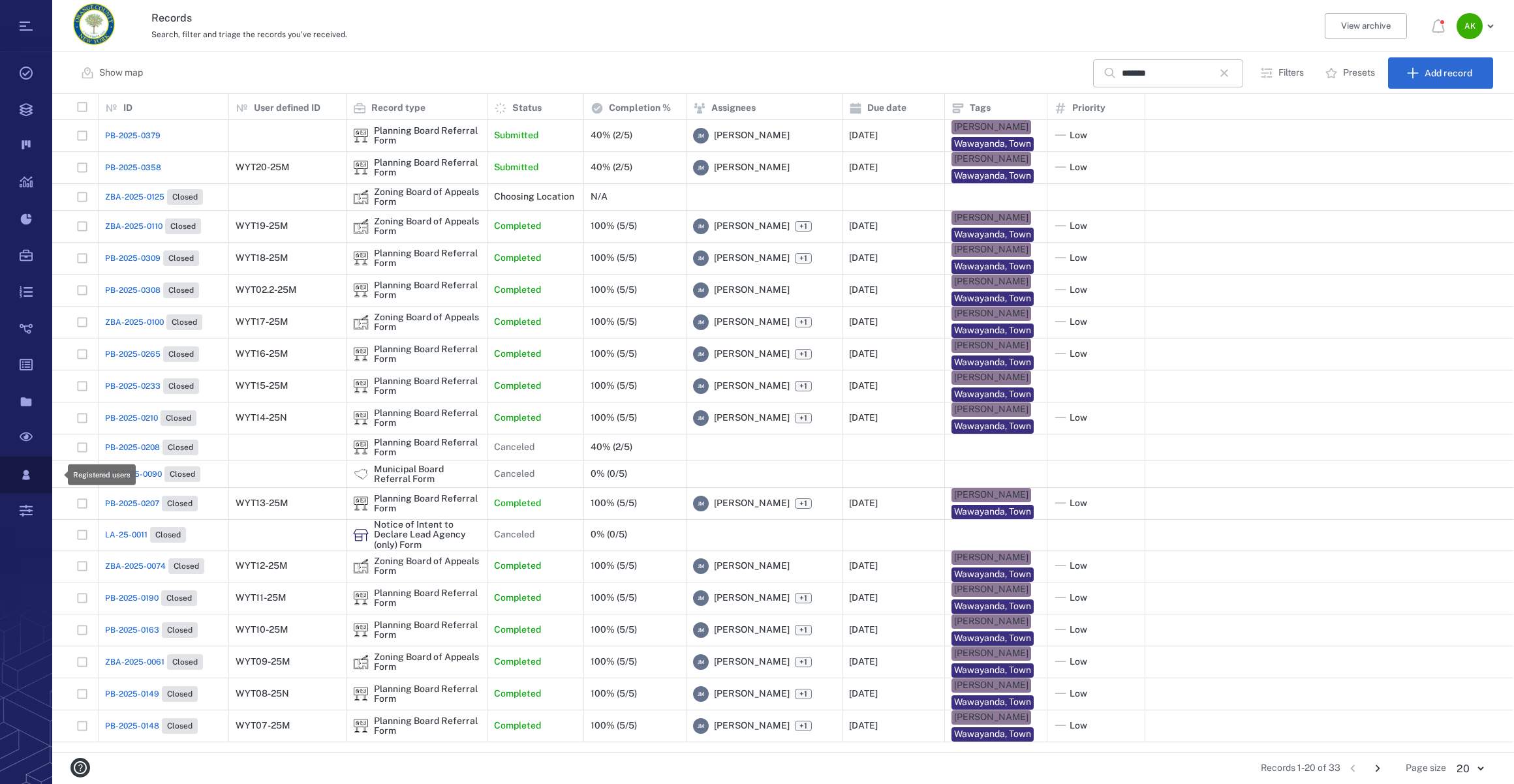
scroll to position [649, 1452]
click at [152, 131] on span "PB-2025-0379" at bounding box center [133, 135] width 55 height 11
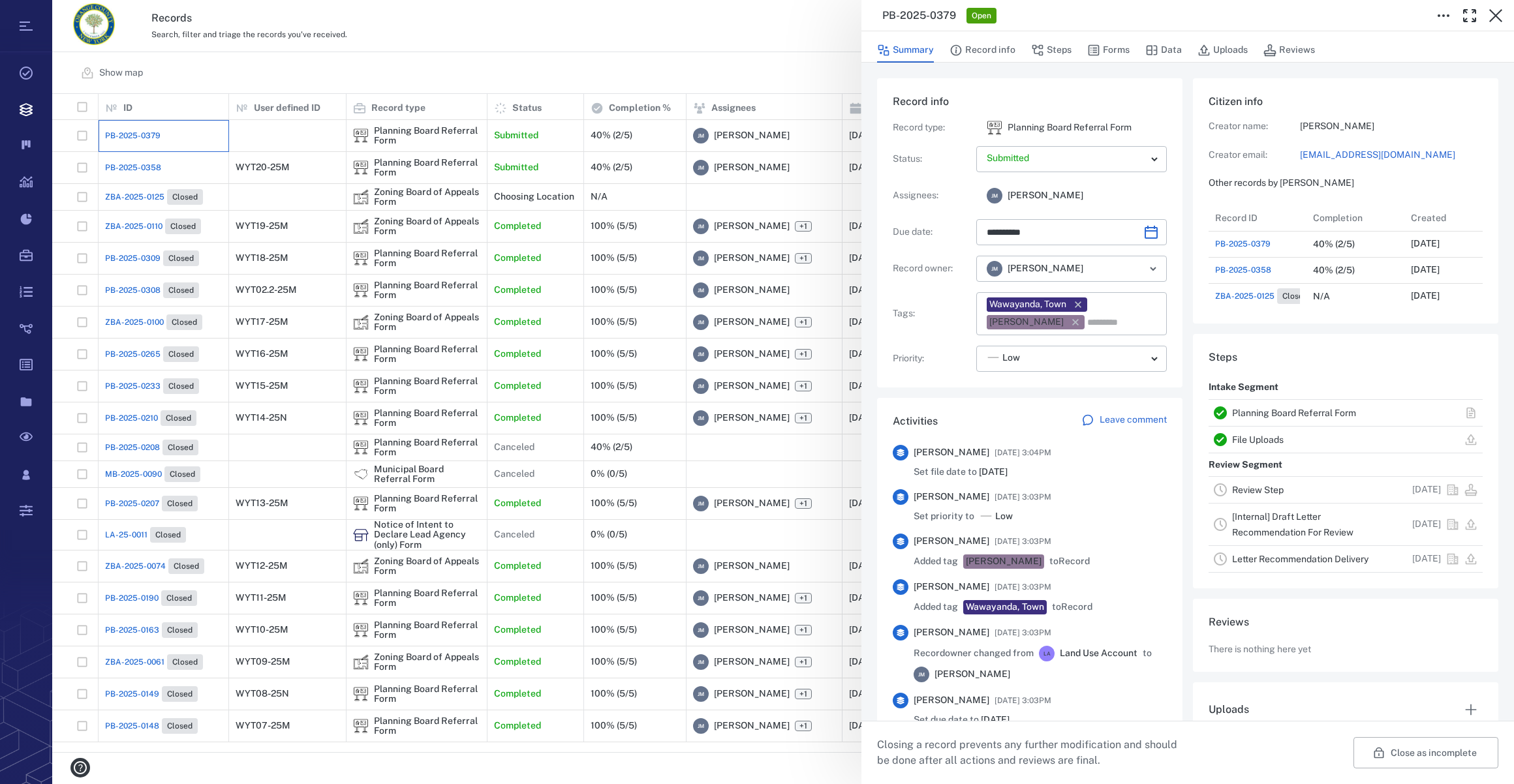
type input "**********"
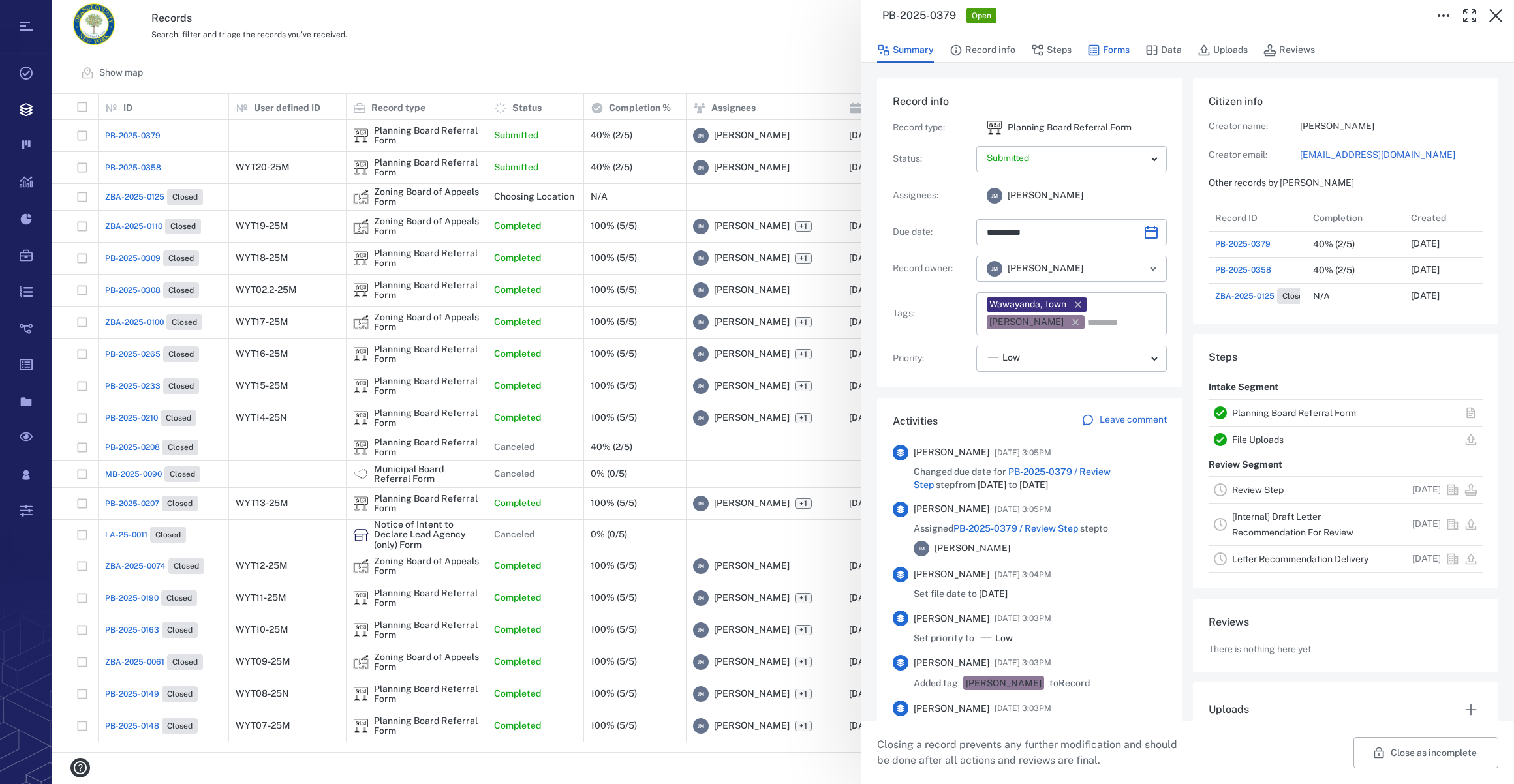
click at [1119, 41] on button "Forms" at bounding box center [1109, 50] width 42 height 25
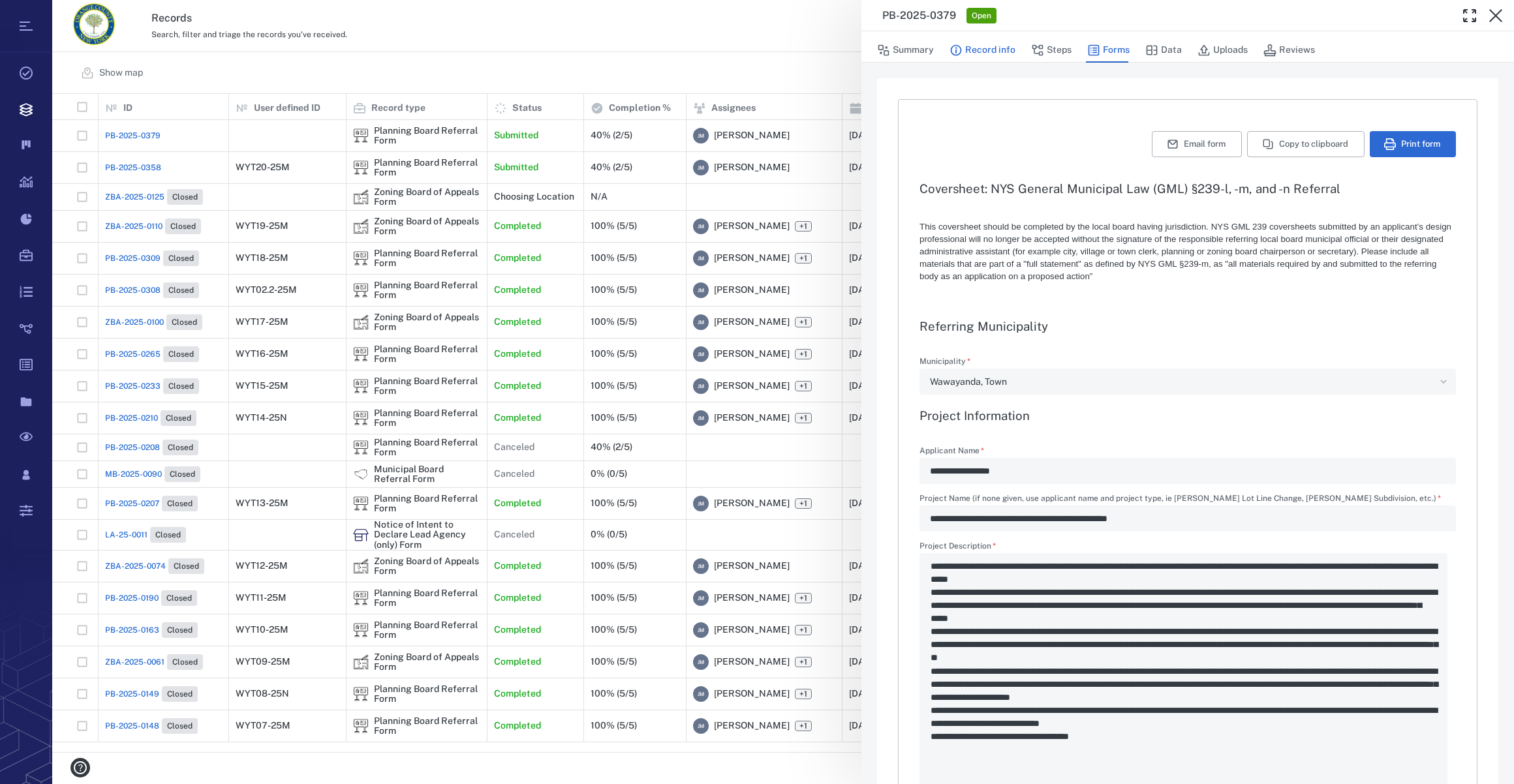
click at [959, 52] on icon "button" at bounding box center [956, 50] width 13 height 13
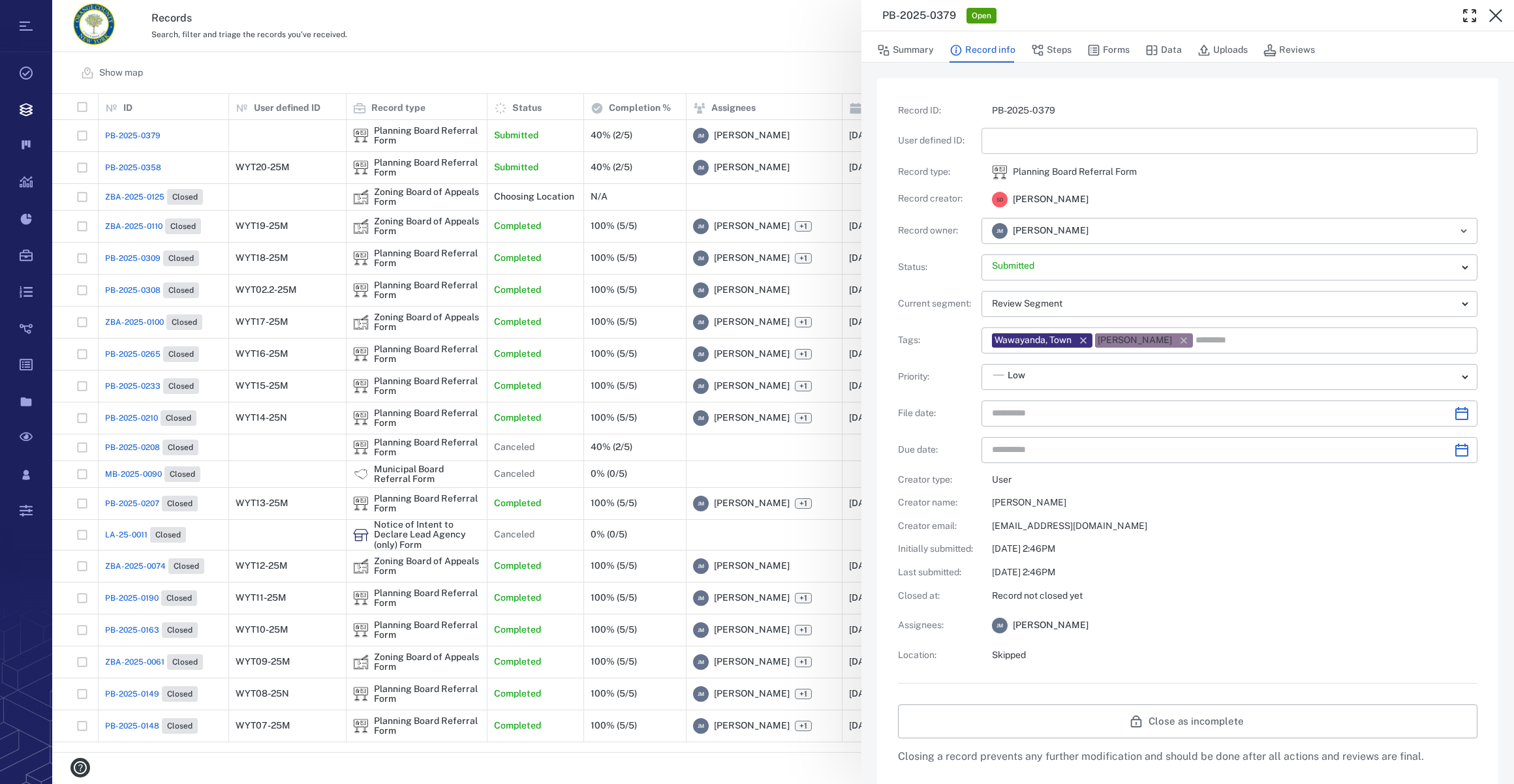
type input "**********"
click at [997, 139] on input "text" at bounding box center [1229, 141] width 475 height 26
type input "*"
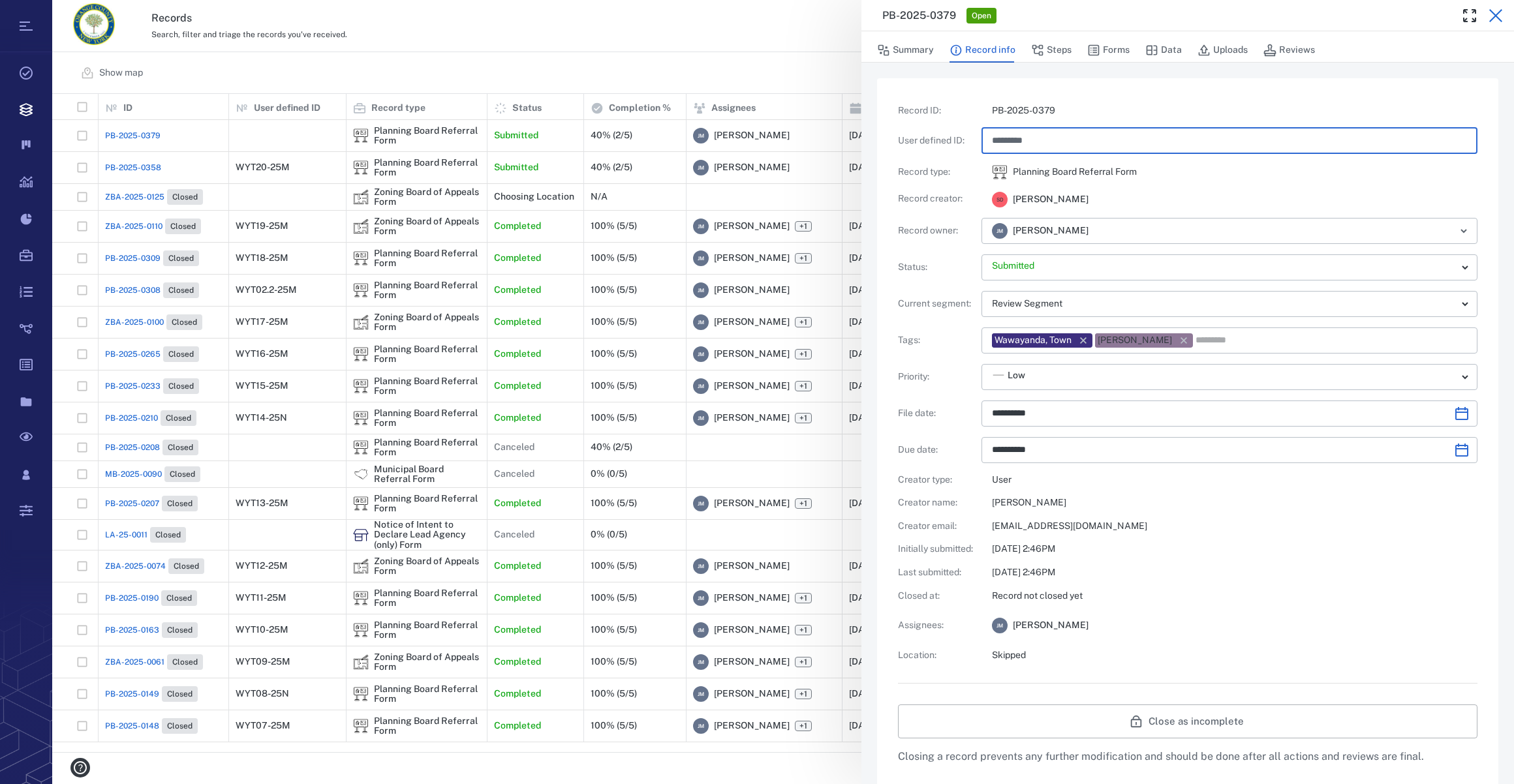
type input "*********"
click at [1490, 11] on icon "button" at bounding box center [1495, 15] width 15 height 15
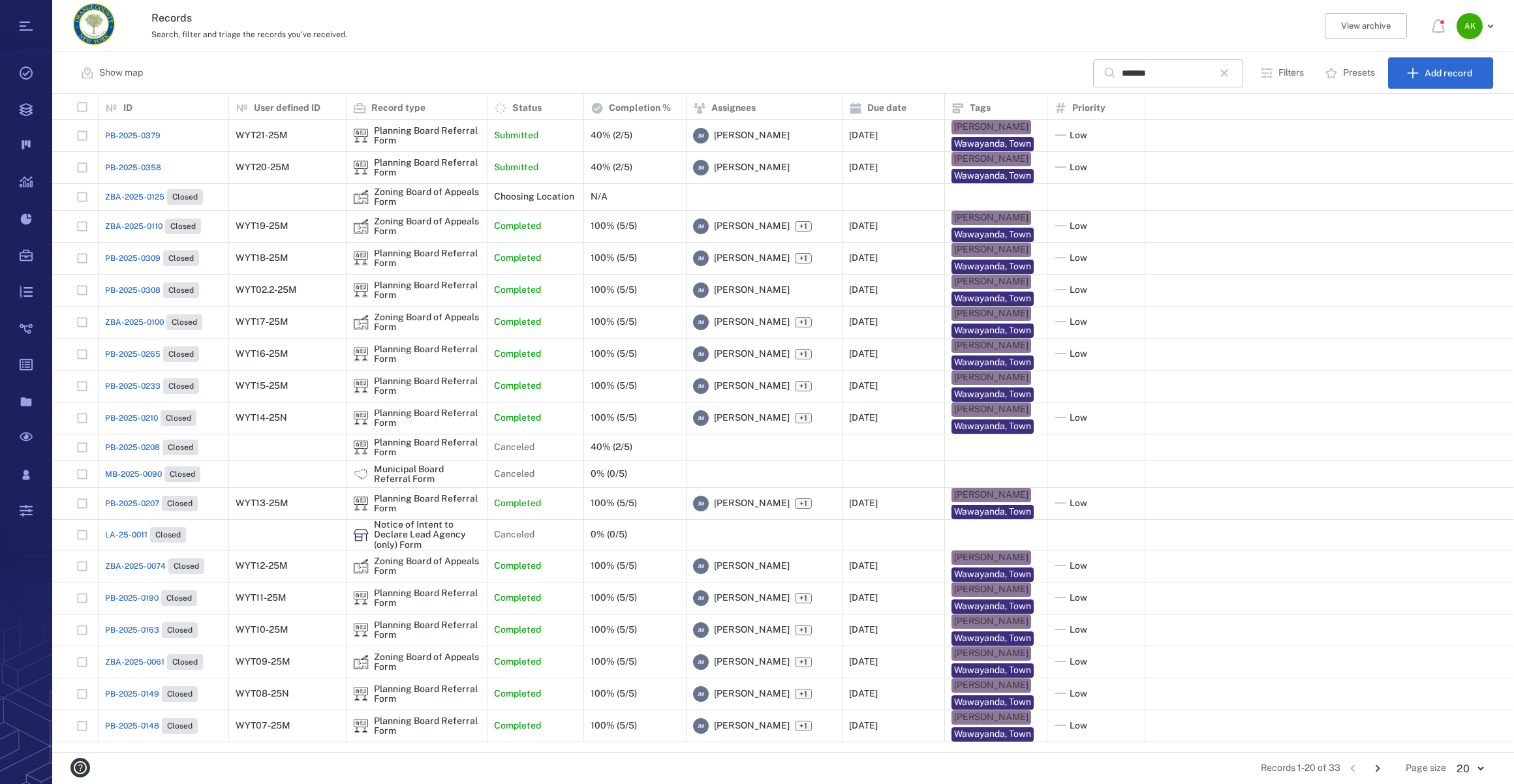
click at [145, 132] on span "PB-2025-0379" at bounding box center [133, 135] width 55 height 11
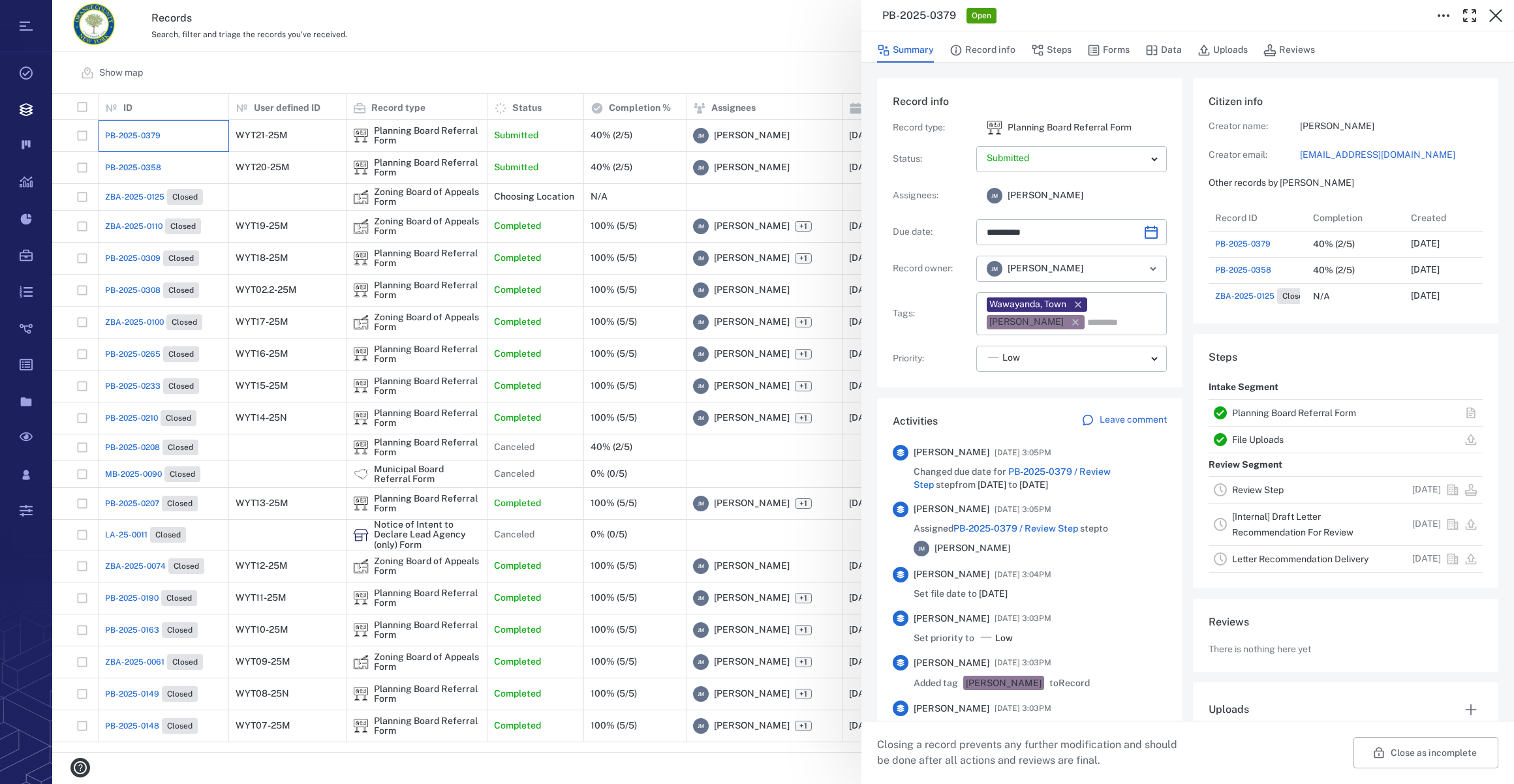
type input "**********"
click at [1104, 45] on button "Forms" at bounding box center [1109, 50] width 42 height 25
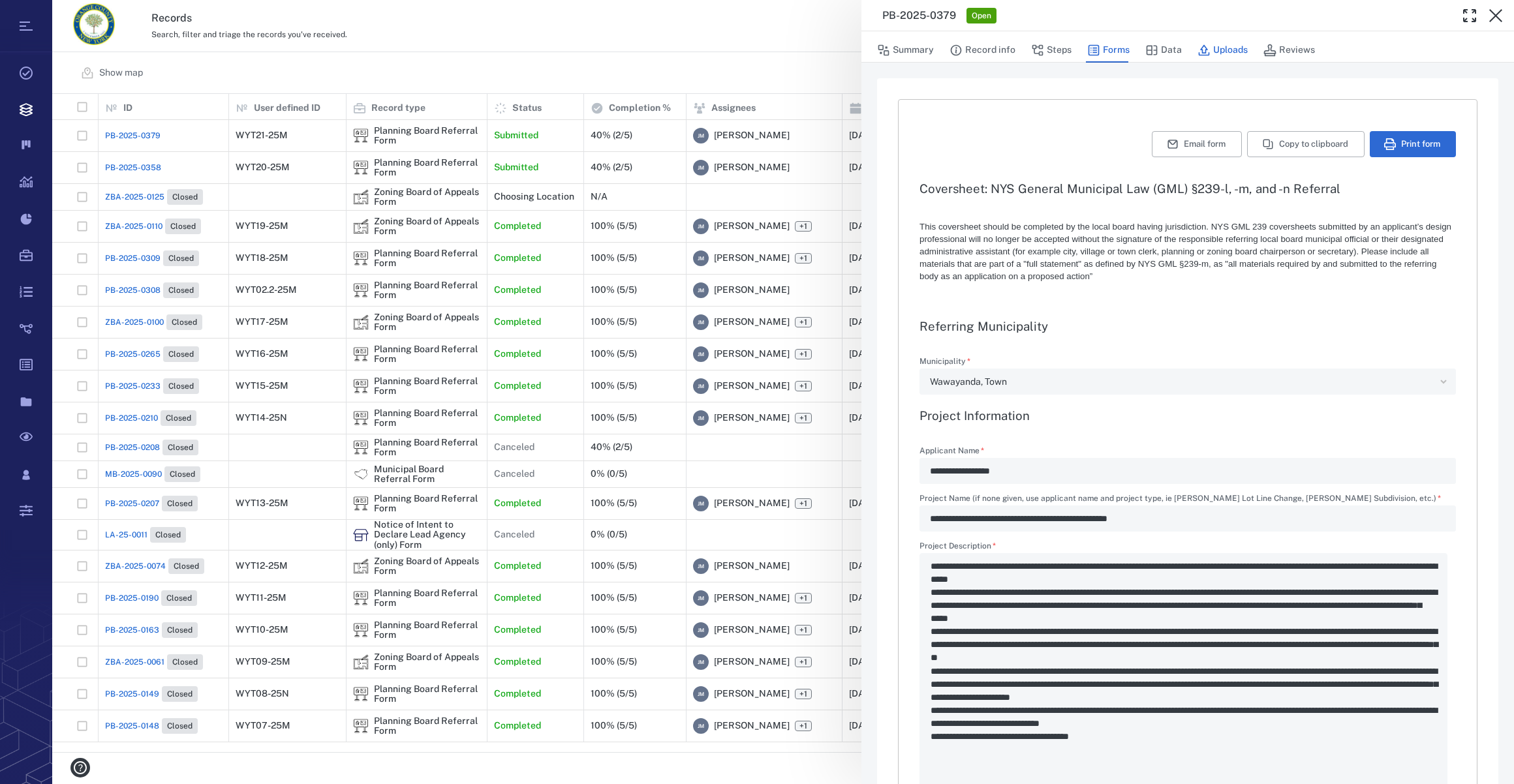
click at [1215, 45] on button "Uploads" at bounding box center [1223, 50] width 50 height 25
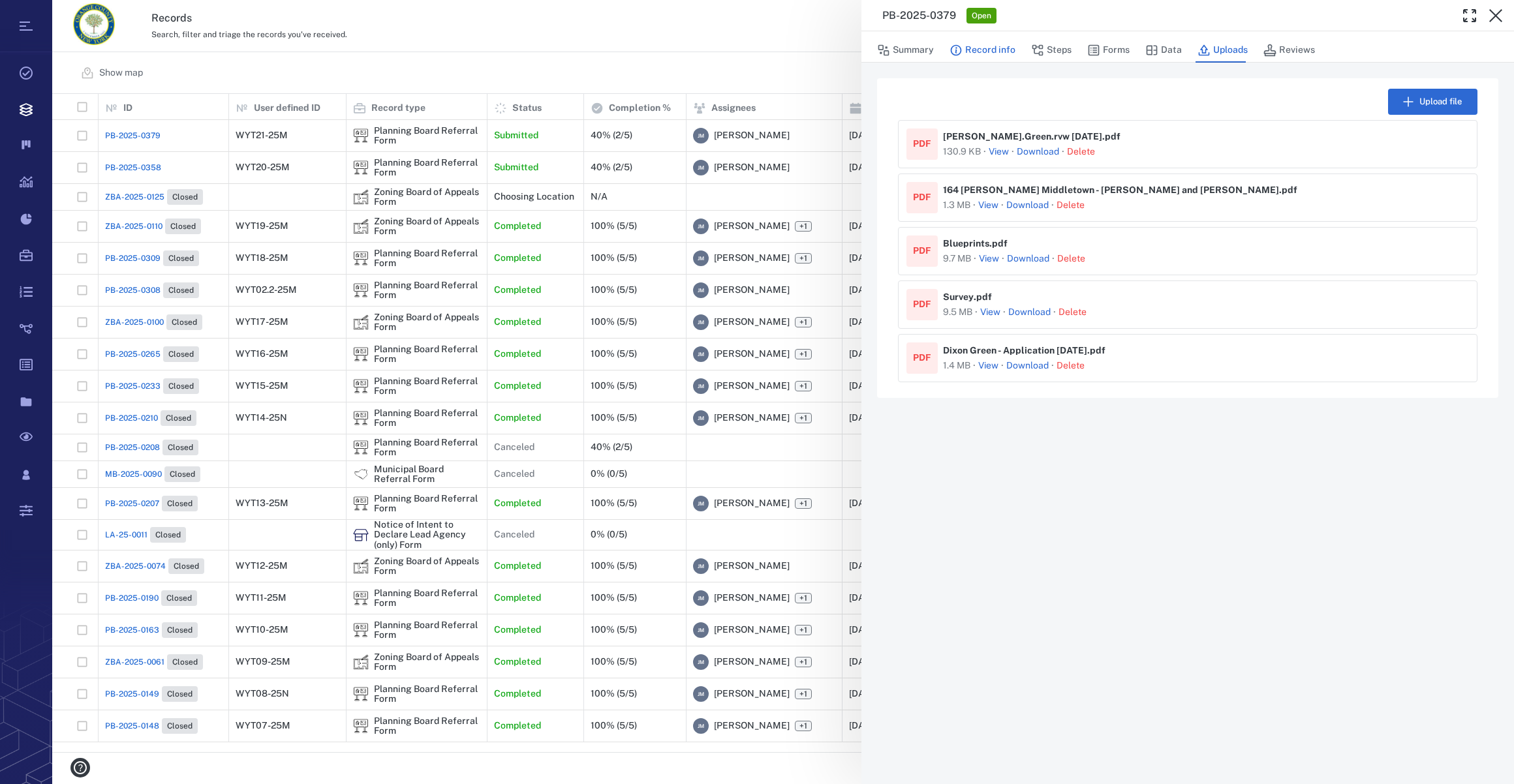
click at [986, 50] on button "Record info" at bounding box center [982, 50] width 66 height 25
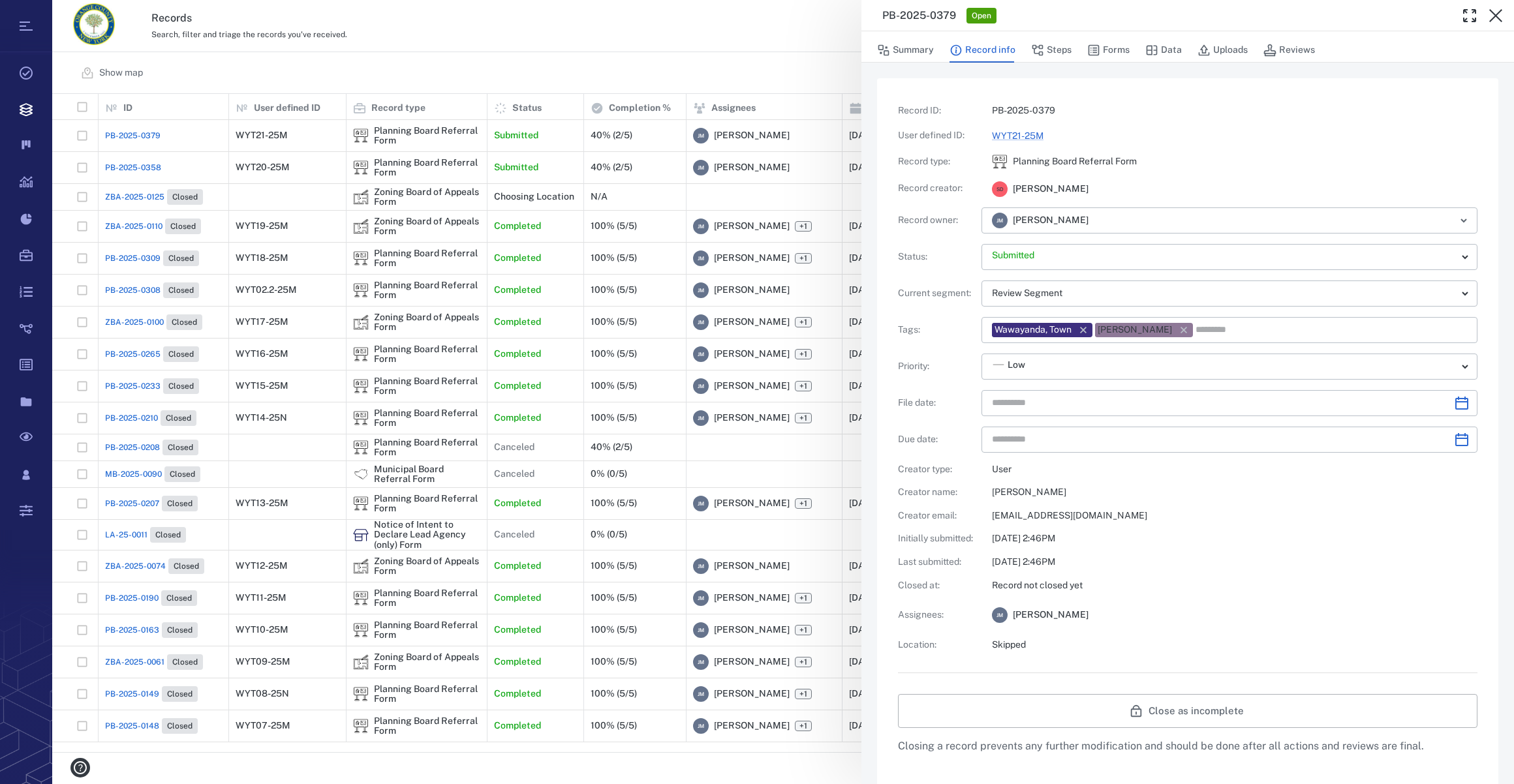
type input "**********"
click at [1101, 49] on button "Forms" at bounding box center [1109, 50] width 42 height 25
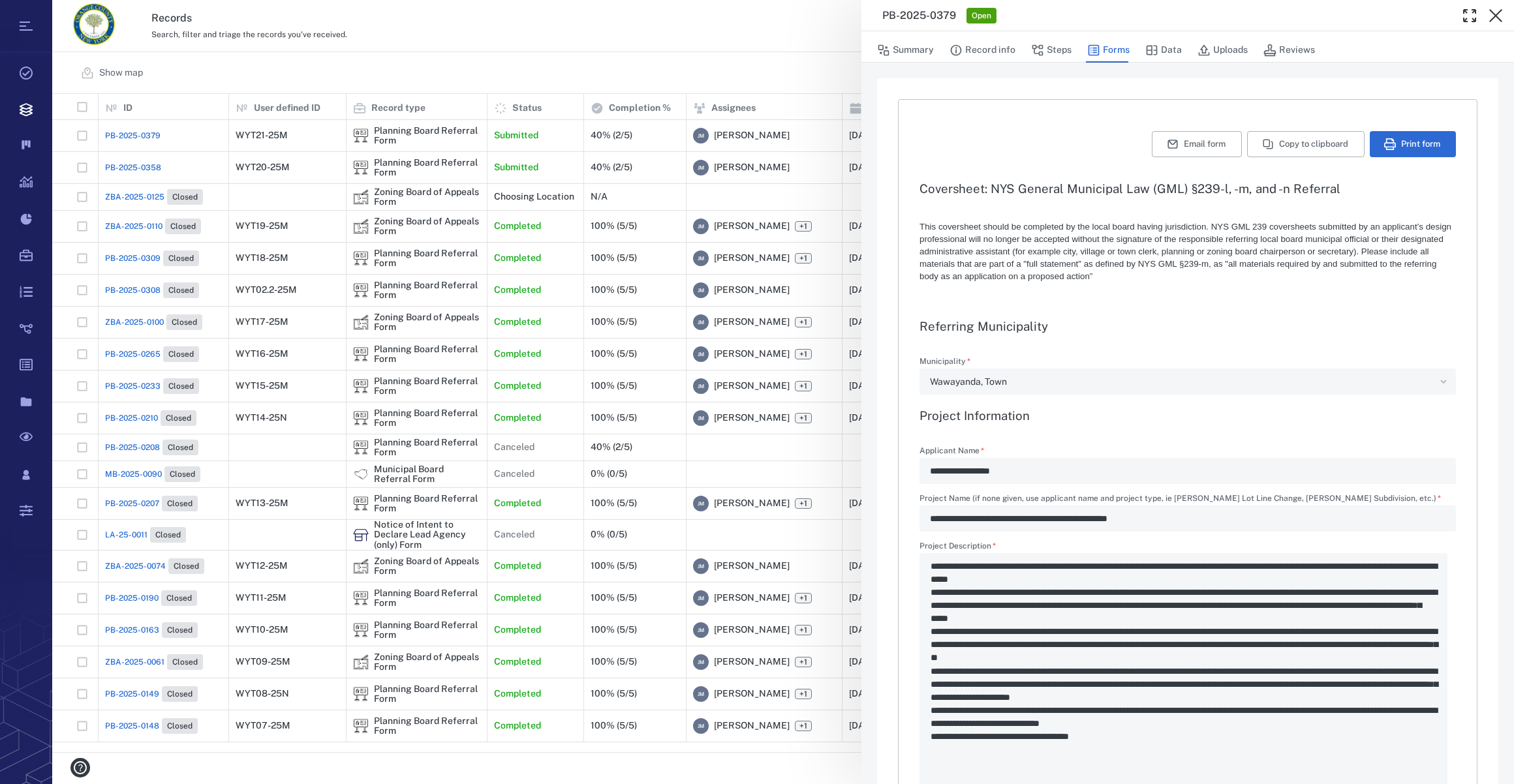
type textarea "*"
click at [1390, 139] on button "Print form" at bounding box center [1413, 144] width 86 height 26
click at [1492, 15] on icon "button" at bounding box center [1495, 15] width 15 height 15
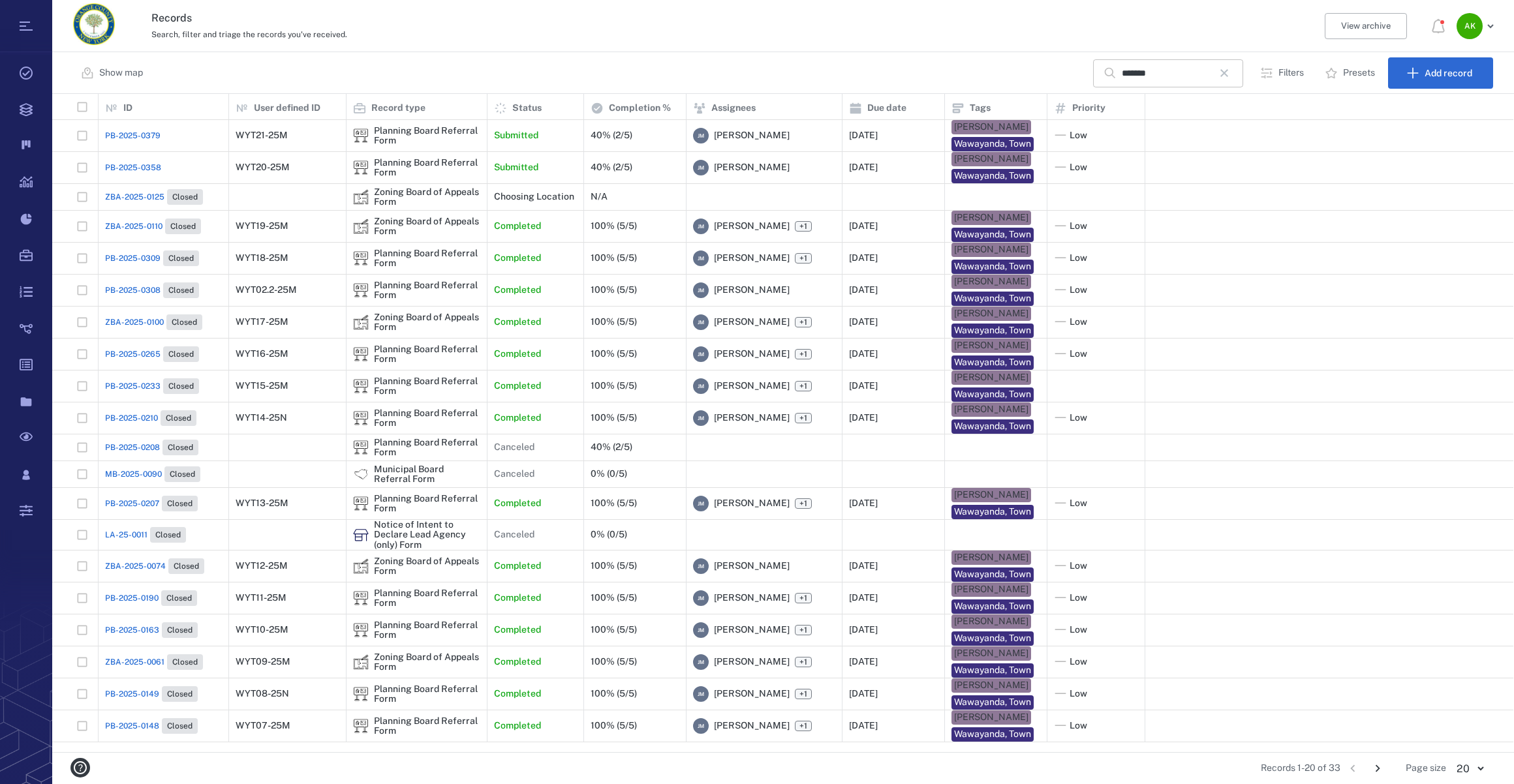
click at [1227, 71] on icon "button" at bounding box center [1224, 73] width 8 height 8
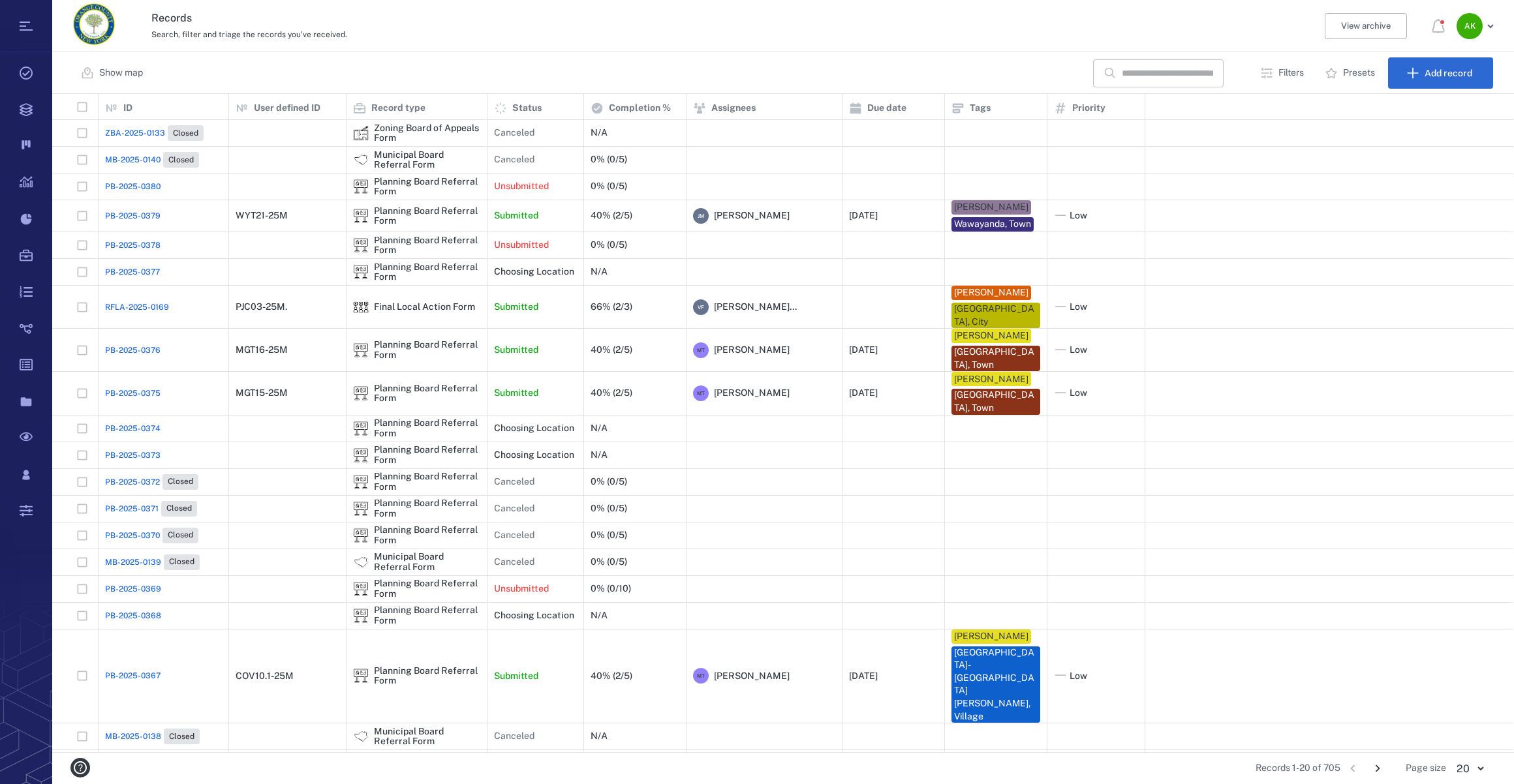
scroll to position [649, 1452]
